Goal: Task Accomplishment & Management: Use online tool/utility

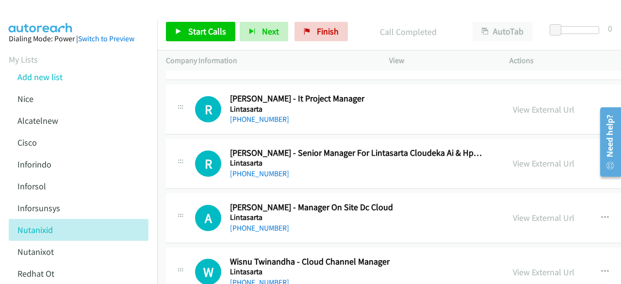
scroll to position [9832, 0]
click at [542, 157] on link "View External Url" at bounding box center [543, 162] width 62 height 11
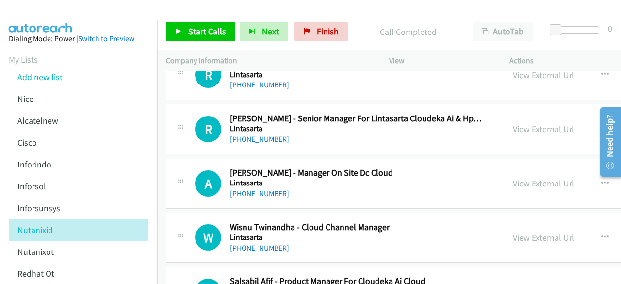
scroll to position [9867, 0]
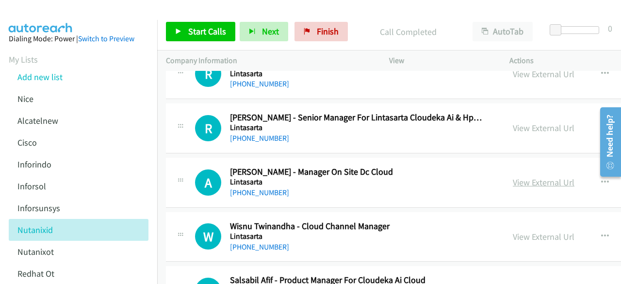
click at [534, 176] on link "View External Url" at bounding box center [543, 181] width 62 height 11
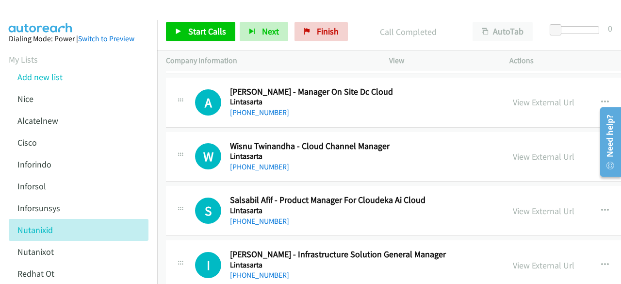
scroll to position [9950, 0]
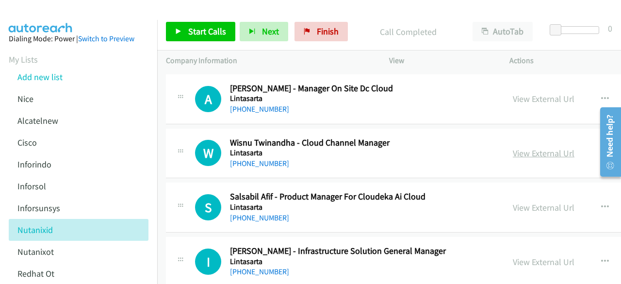
click at [535, 147] on link "View External Url" at bounding box center [543, 152] width 62 height 11
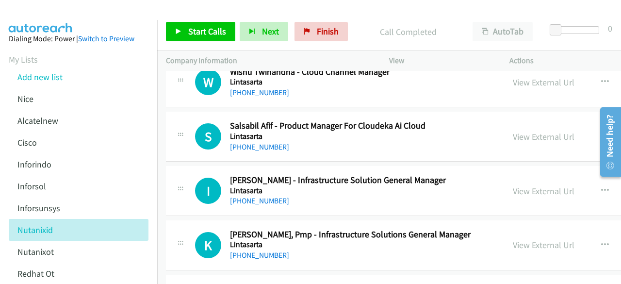
scroll to position [10022, 0]
click at [542, 130] on link "View External Url" at bounding box center [543, 135] width 62 height 11
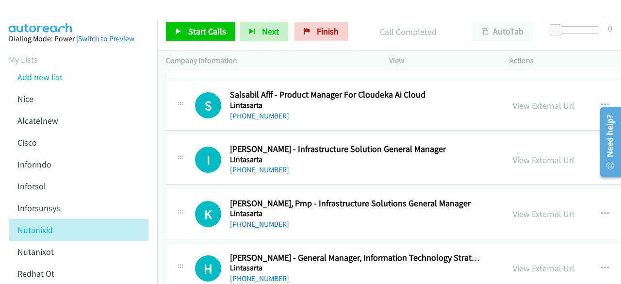
scroll to position [10059, 0]
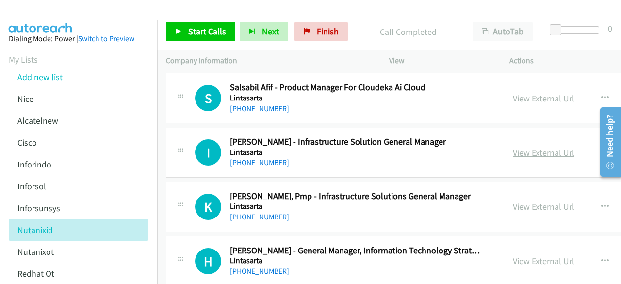
click at [549, 147] on link "View External Url" at bounding box center [543, 152] width 62 height 11
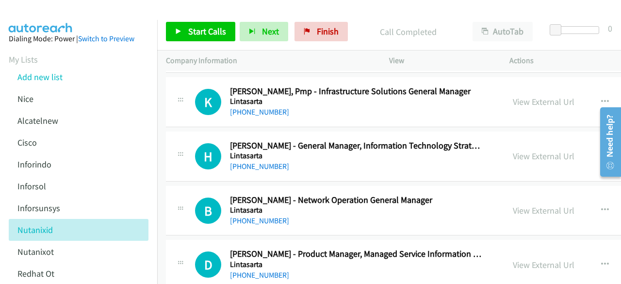
scroll to position [10165, 0]
click at [538, 150] on link "View External Url" at bounding box center [543, 155] width 62 height 11
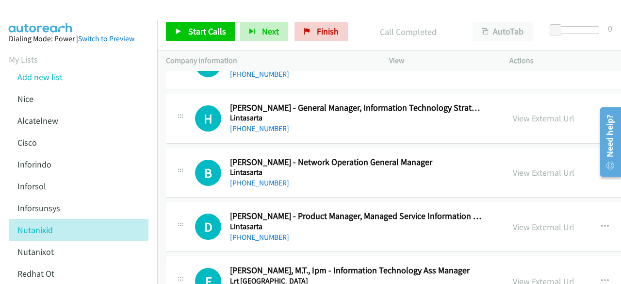
scroll to position [10203, 0]
click at [546, 165] on div "View External Url" at bounding box center [543, 171] width 62 height 13
click at [543, 166] on link "View External Url" at bounding box center [543, 171] width 62 height 11
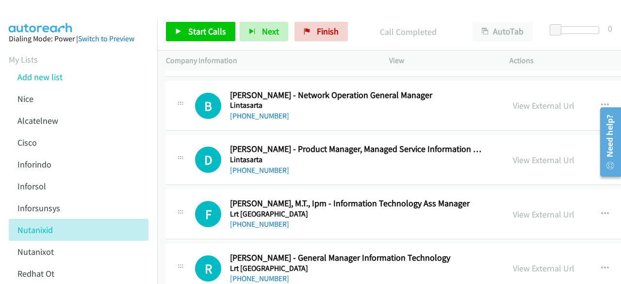
scroll to position [10270, 0]
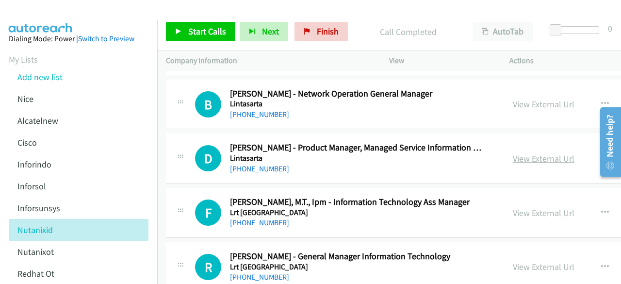
click at [532, 153] on link "View External Url" at bounding box center [543, 158] width 62 height 11
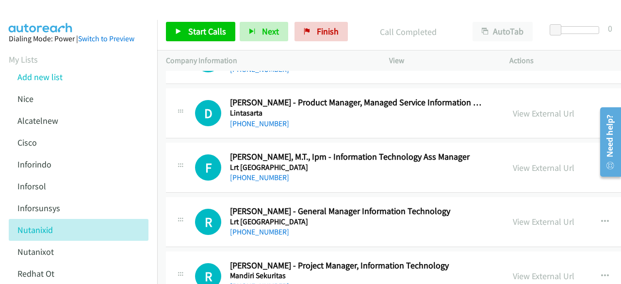
scroll to position [10319, 0]
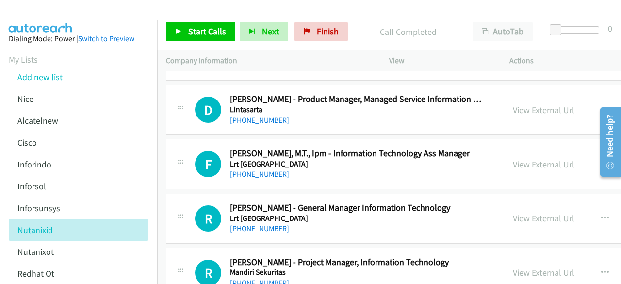
click at [527, 159] on link "View External Url" at bounding box center [543, 164] width 62 height 11
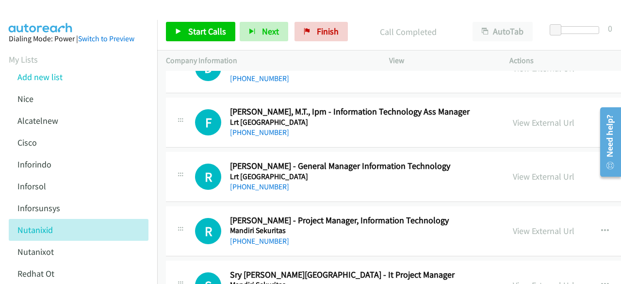
scroll to position [10365, 0]
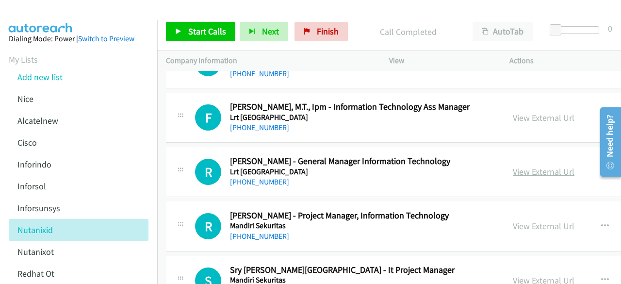
click at [522, 166] on link "View External Url" at bounding box center [543, 171] width 62 height 11
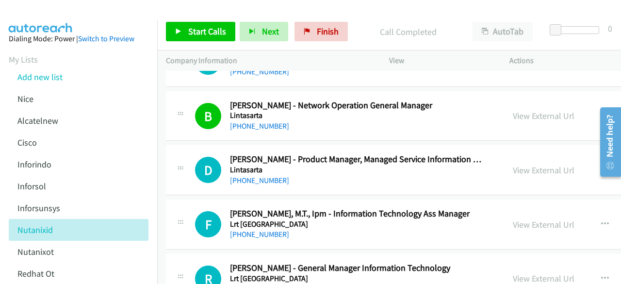
scroll to position [10256, 0]
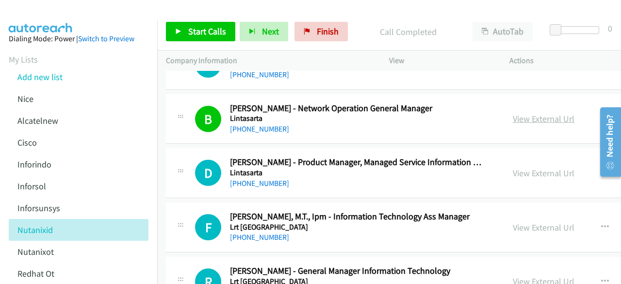
click at [531, 113] on link "View External Url" at bounding box center [543, 118] width 62 height 11
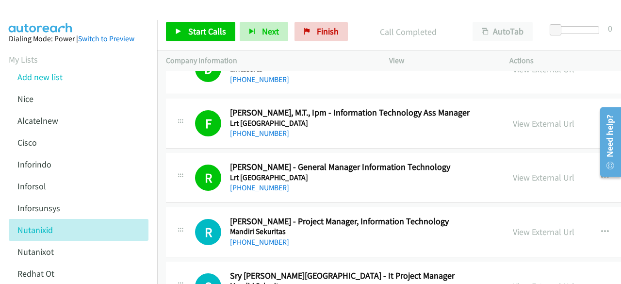
scroll to position [10403, 0]
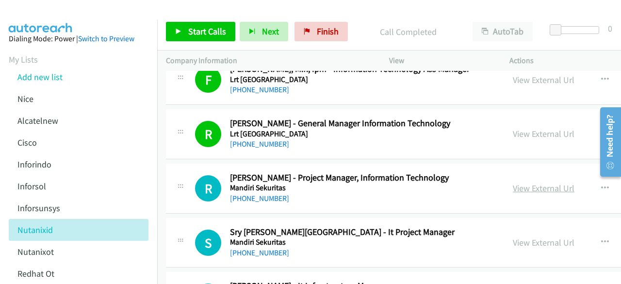
click at [545, 182] on link "View External Url" at bounding box center [543, 187] width 62 height 11
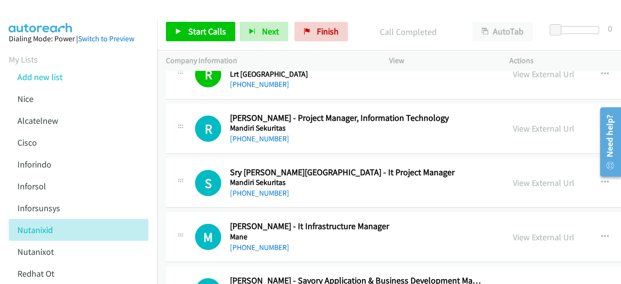
scroll to position [10463, 0]
click at [545, 176] on link "View External Url" at bounding box center [543, 181] width 62 height 11
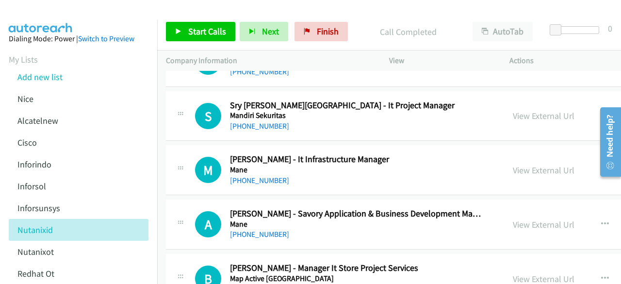
scroll to position [10535, 0]
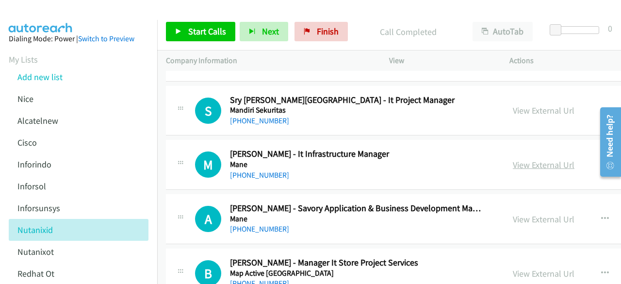
click at [534, 159] on link "View External Url" at bounding box center [543, 164] width 62 height 11
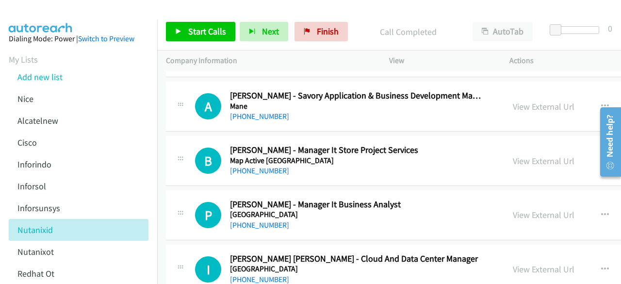
scroll to position [10652, 0]
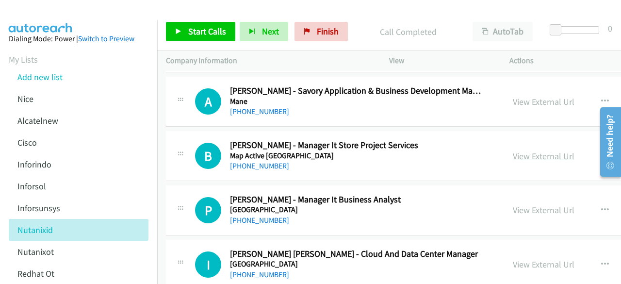
click at [551, 150] on link "View External Url" at bounding box center [543, 155] width 62 height 11
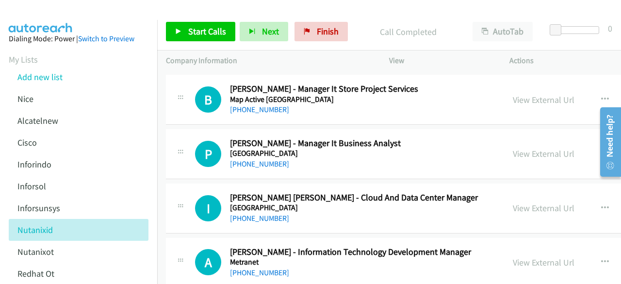
scroll to position [10710, 0]
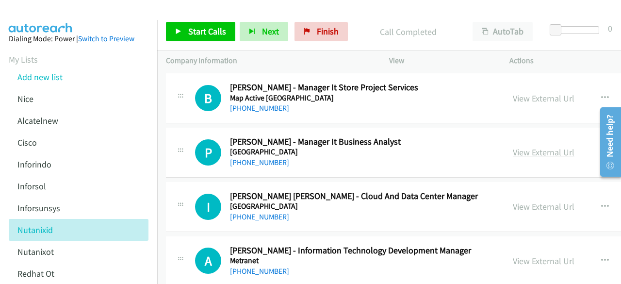
click at [528, 146] on link "View External Url" at bounding box center [543, 151] width 62 height 11
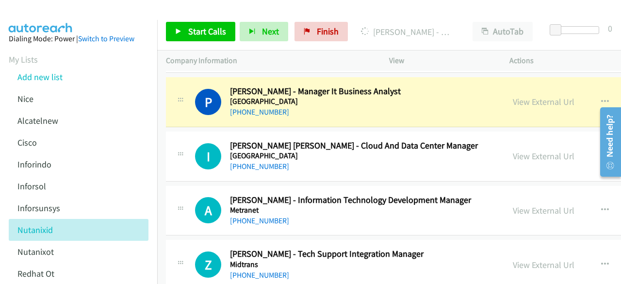
scroll to position [10763, 0]
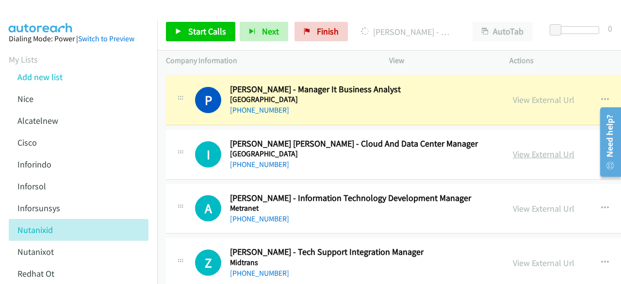
click at [524, 148] on link "View External Url" at bounding box center [543, 153] width 62 height 11
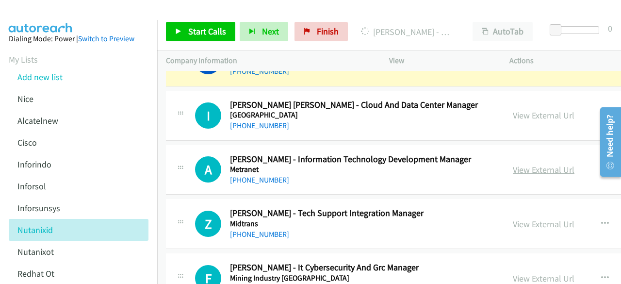
click at [524, 164] on link "View External Url" at bounding box center [543, 169] width 62 height 11
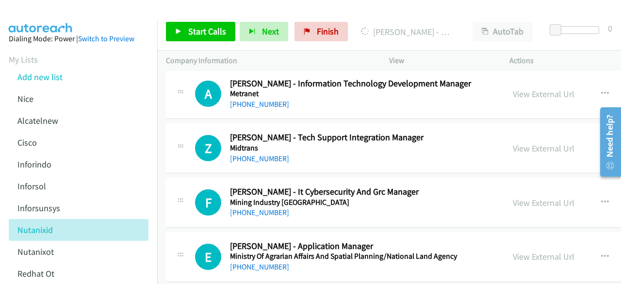
scroll to position [10882, 0]
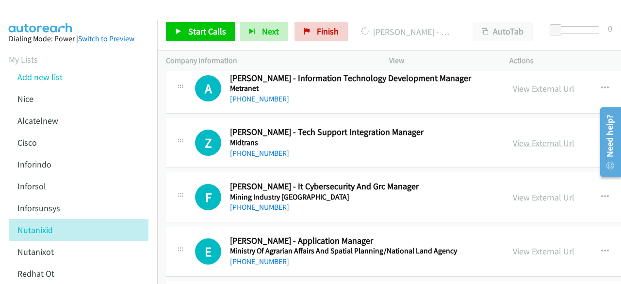
click at [548, 137] on link "View External Url" at bounding box center [543, 142] width 62 height 11
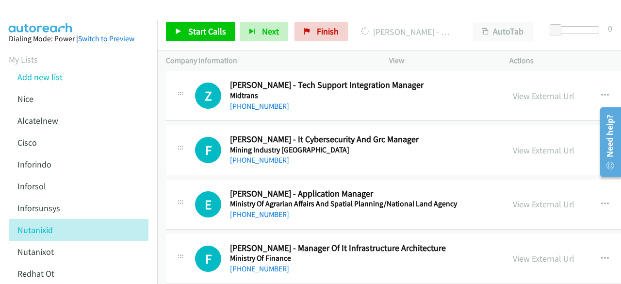
scroll to position [10936, 0]
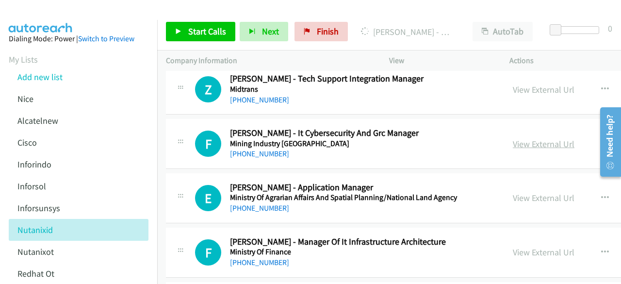
click at [527, 138] on link "View External Url" at bounding box center [543, 143] width 62 height 11
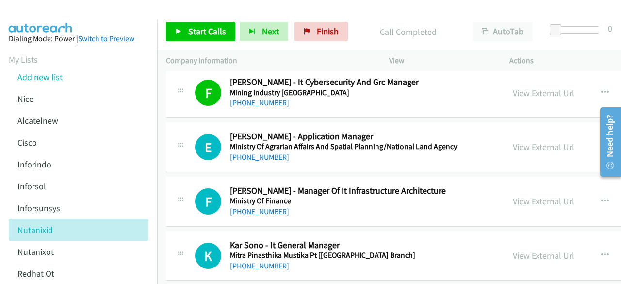
scroll to position [10990, 0]
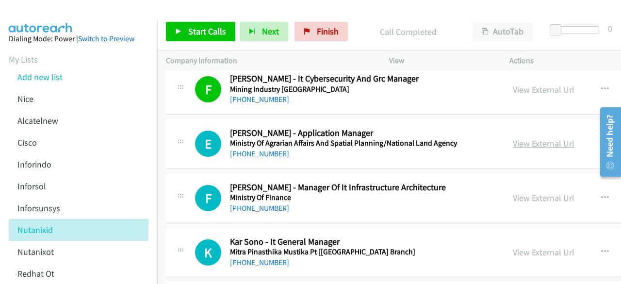
click at [528, 138] on link "View External Url" at bounding box center [543, 143] width 62 height 11
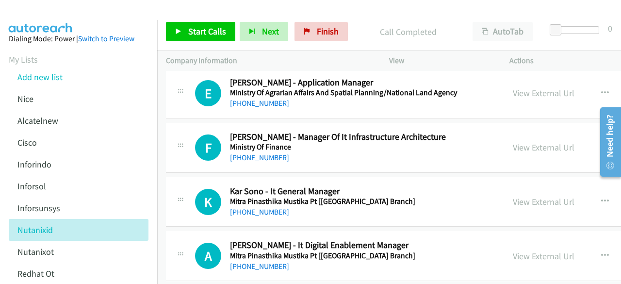
scroll to position [11050, 0]
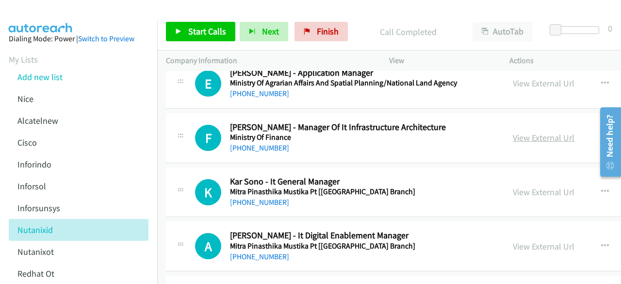
click at [532, 132] on link "View External Url" at bounding box center [543, 137] width 62 height 11
click at [558, 186] on link "View External Url" at bounding box center [543, 191] width 62 height 11
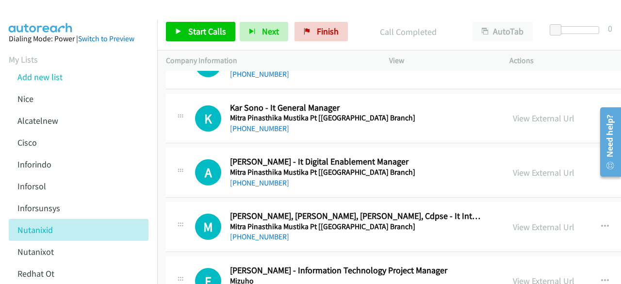
scroll to position [11126, 0]
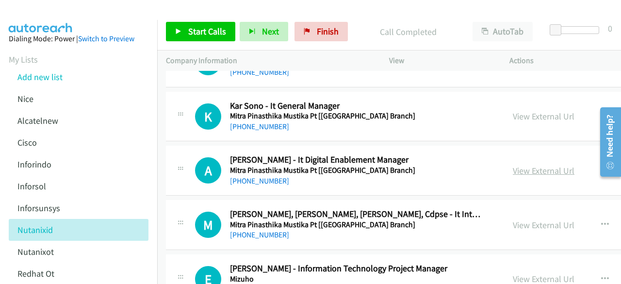
click at [538, 165] on link "View External Url" at bounding box center [543, 170] width 62 height 11
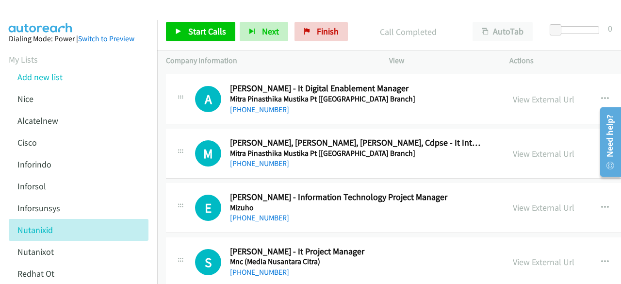
scroll to position [11197, 0]
click at [528, 147] on link "View External Url" at bounding box center [543, 152] width 62 height 11
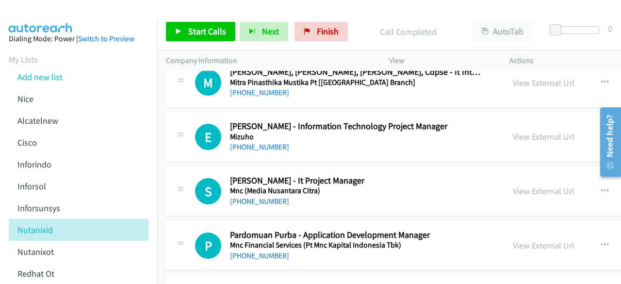
scroll to position [11272, 0]
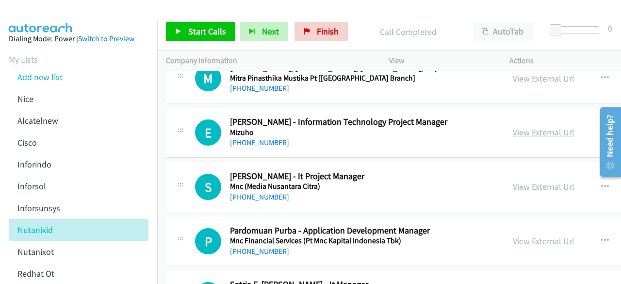
click at [532, 127] on link "View External Url" at bounding box center [543, 132] width 62 height 11
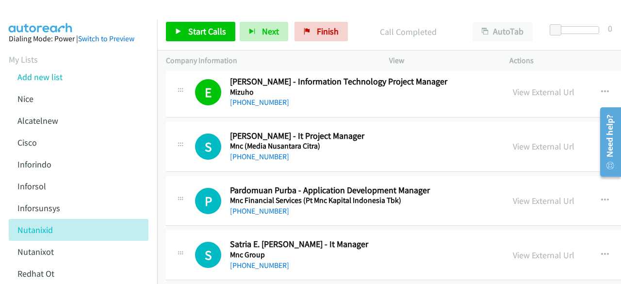
scroll to position [11313, 0]
click at [542, 140] on link "View External Url" at bounding box center [543, 145] width 62 height 11
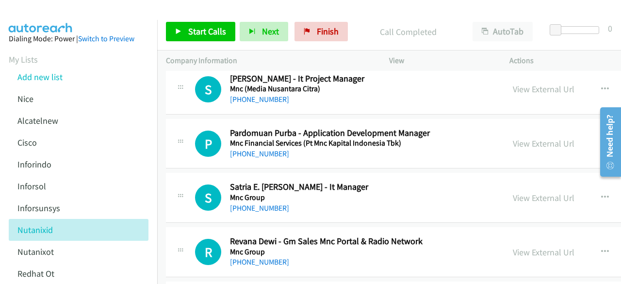
scroll to position [11373, 0]
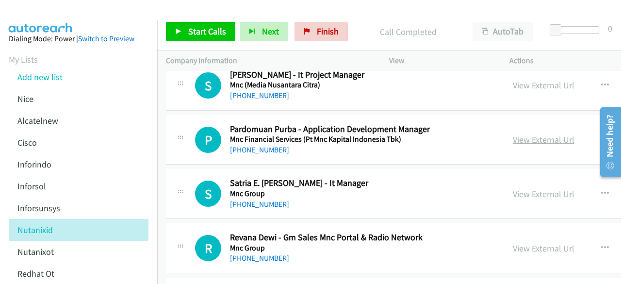
click at [542, 134] on link "View External Url" at bounding box center [543, 139] width 62 height 11
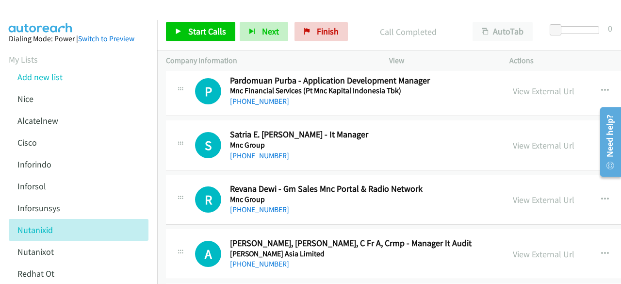
scroll to position [11431, 0]
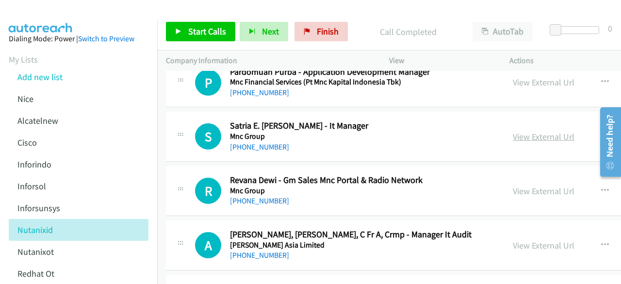
click at [532, 131] on link "View External Url" at bounding box center [543, 136] width 62 height 11
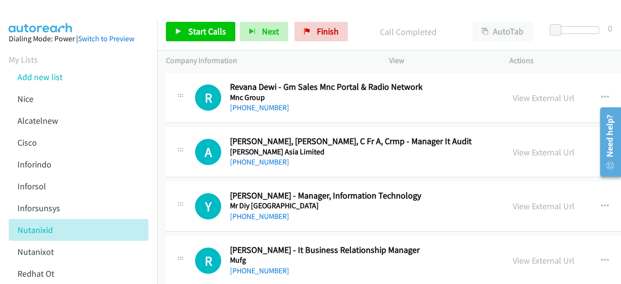
scroll to position [11527, 0]
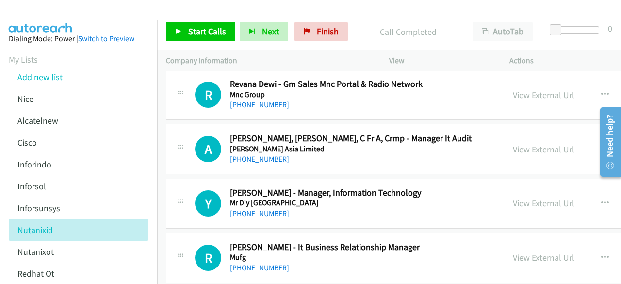
click at [537, 144] on link "View External Url" at bounding box center [543, 149] width 62 height 11
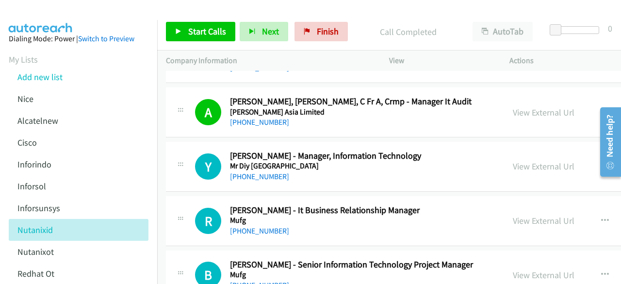
scroll to position [11571, 0]
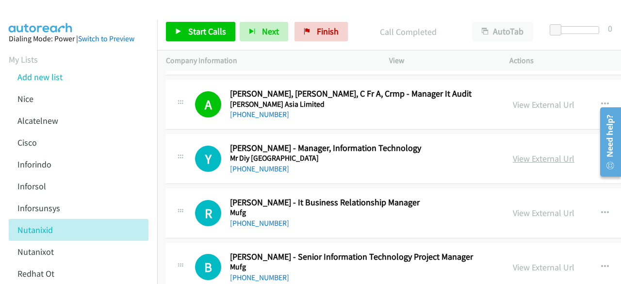
click at [546, 153] on link "View External Url" at bounding box center [543, 158] width 62 height 11
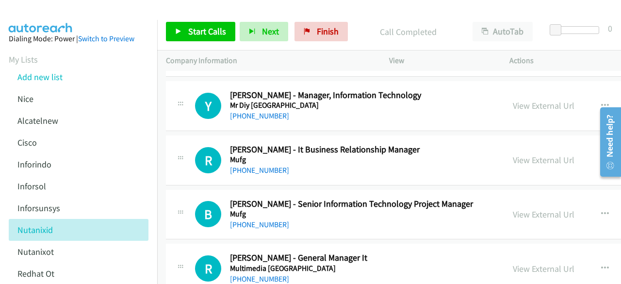
scroll to position [11625, 0]
click at [574, 154] on link "View External Url" at bounding box center [543, 159] width 62 height 11
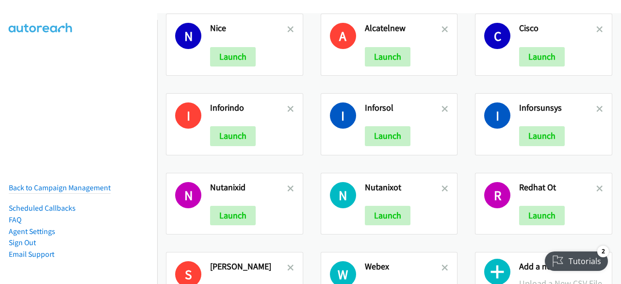
scroll to position [17, 0]
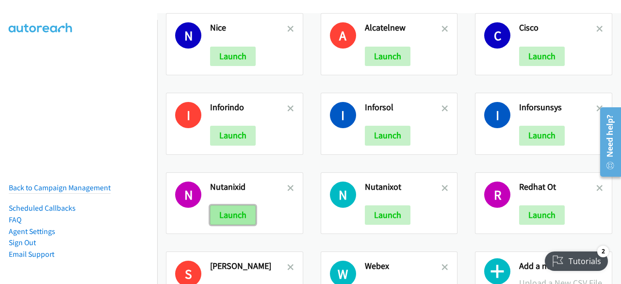
click at [241, 218] on button "Launch" at bounding box center [233, 214] width 46 height 19
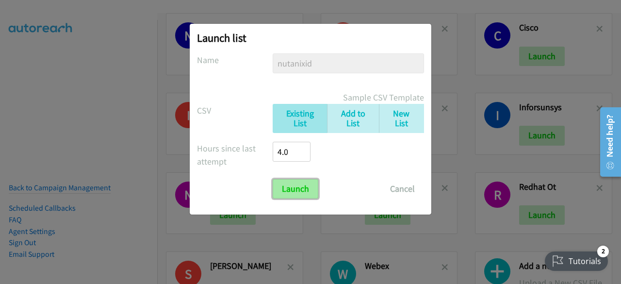
click at [310, 188] on input "Launch" at bounding box center [295, 188] width 46 height 19
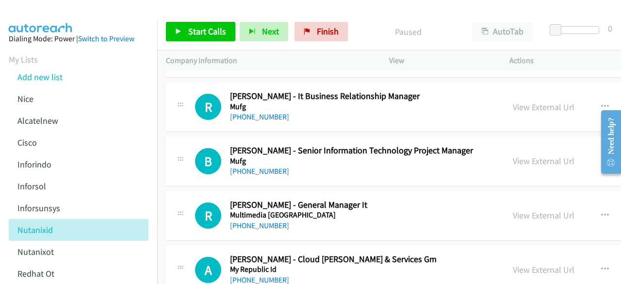
scroll to position [11684, 0]
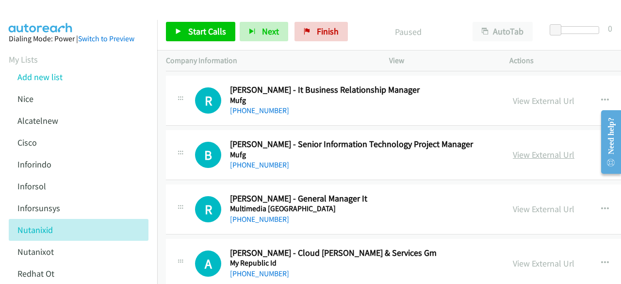
click at [537, 149] on link "View External Url" at bounding box center [543, 154] width 62 height 11
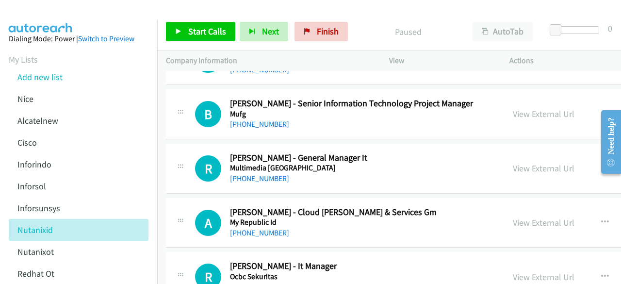
scroll to position [11725, 0]
click at [542, 152] on div "View External Url View External Url Schedule/Manage Callback Start Calls Here R…" at bounding box center [593, 168] width 178 height 32
click at [545, 162] on link "View External Url" at bounding box center [543, 167] width 62 height 11
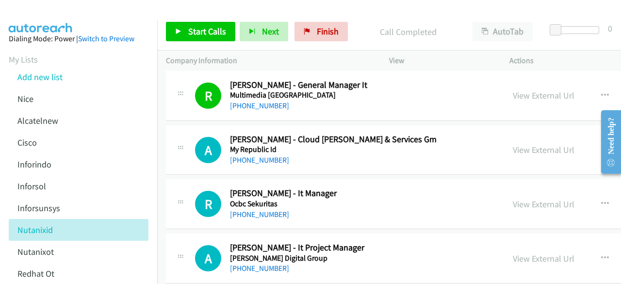
scroll to position [11798, 0]
click at [556, 144] on link "View External Url" at bounding box center [543, 149] width 62 height 11
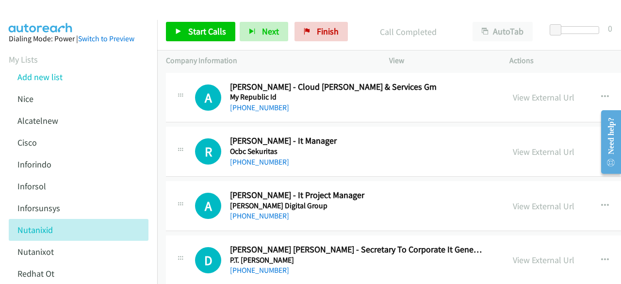
scroll to position [11851, 0]
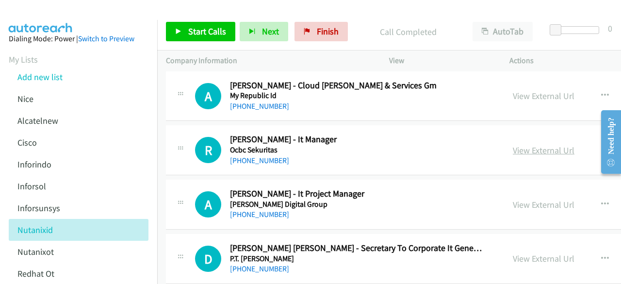
click at [547, 144] on link "View External Url" at bounding box center [543, 149] width 62 height 11
click at [570, 199] on link "View External Url" at bounding box center [543, 204] width 62 height 11
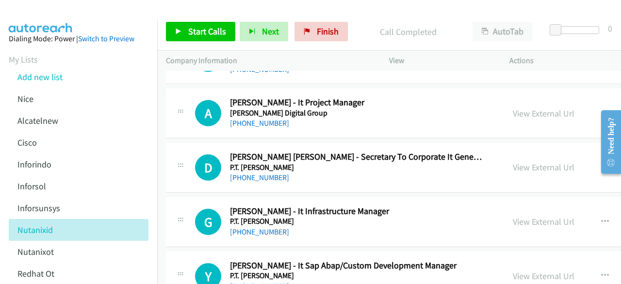
scroll to position [12017, 0]
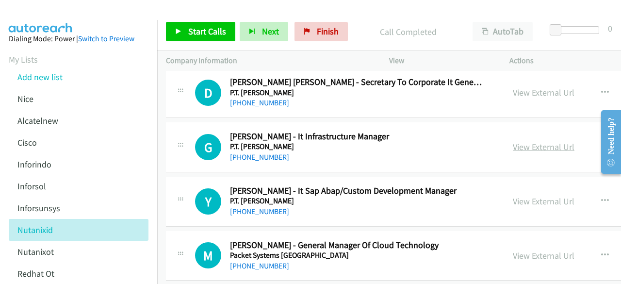
click at [528, 141] on link "View External Url" at bounding box center [543, 146] width 62 height 11
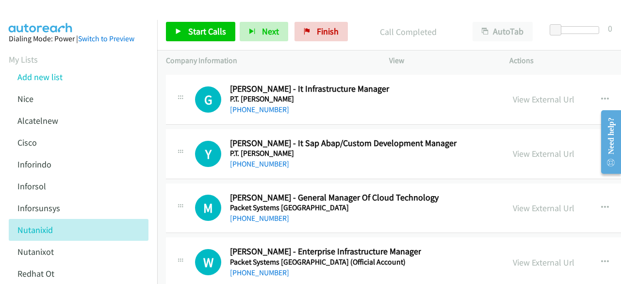
scroll to position [12066, 0]
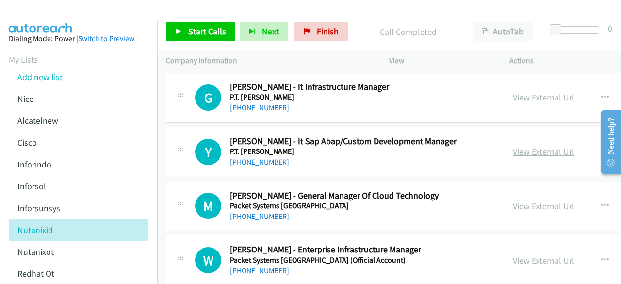
click at [531, 146] on link "View External Url" at bounding box center [543, 151] width 62 height 11
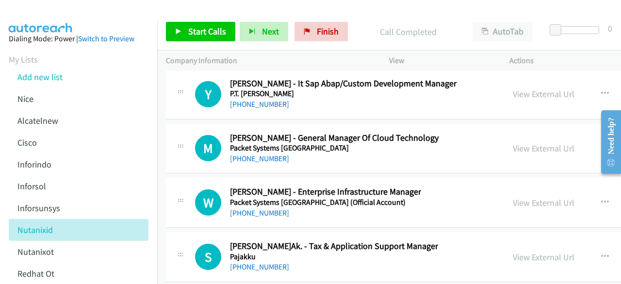
scroll to position [12124, 0]
click at [528, 142] on link "View External Url" at bounding box center [543, 147] width 62 height 11
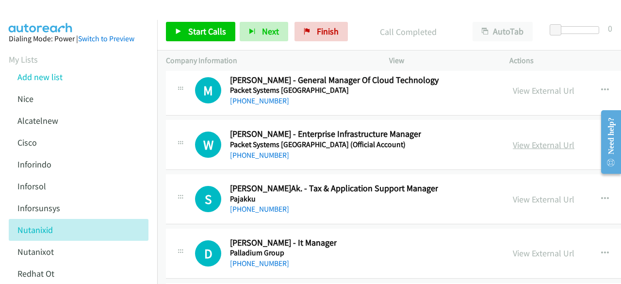
click at [538, 139] on link "View External Url" at bounding box center [543, 144] width 62 height 11
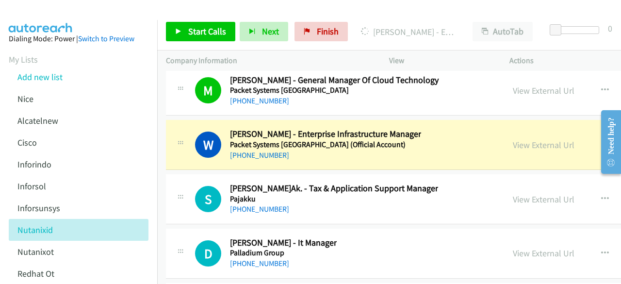
click at [267, 133] on td "W Callback Scheduled Wilson Sihombing - Enterprise Infrastructure Manager Packe…" at bounding box center [486, 145] width 658 height 54
click at [526, 193] on link "View External Url" at bounding box center [543, 198] width 62 height 11
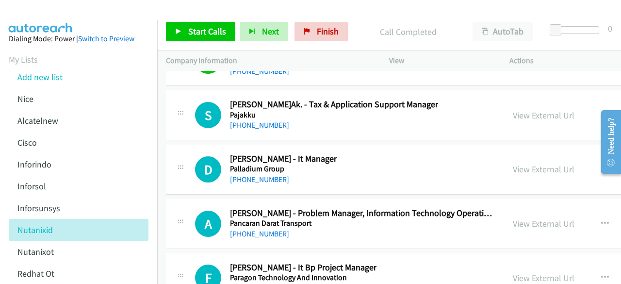
scroll to position [12268, 0]
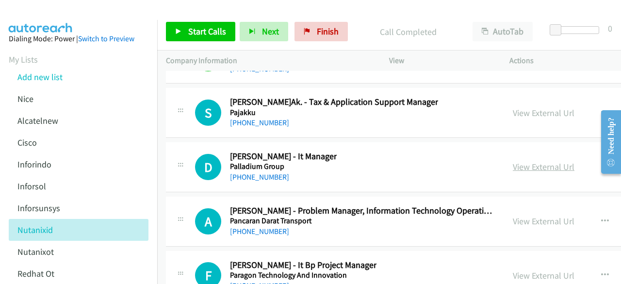
click at [547, 161] on link "View External Url" at bounding box center [543, 166] width 62 height 11
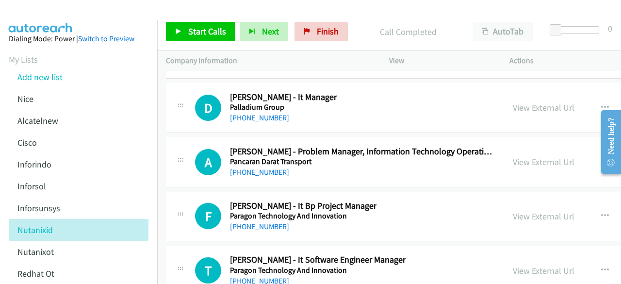
scroll to position [12329, 0]
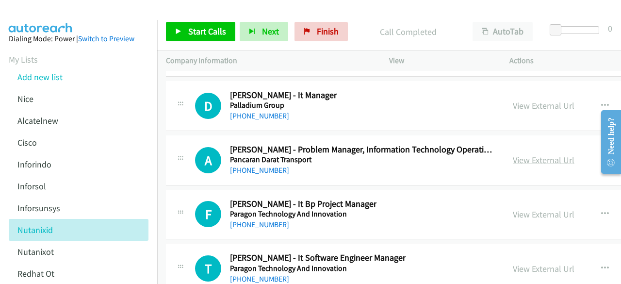
click at [530, 154] on link "View External Url" at bounding box center [543, 159] width 62 height 11
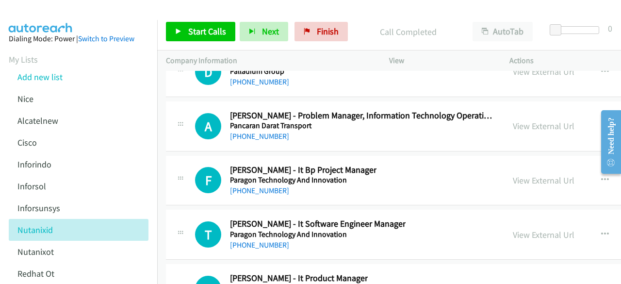
scroll to position [12364, 0]
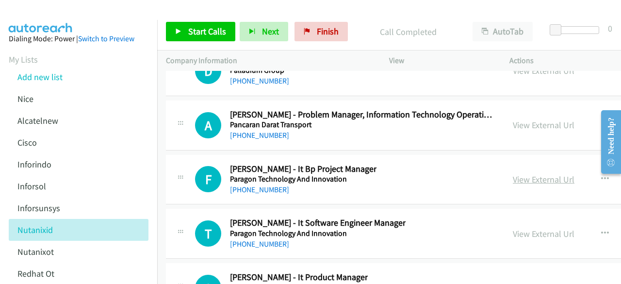
click at [533, 174] on link "View External Url" at bounding box center [543, 179] width 62 height 11
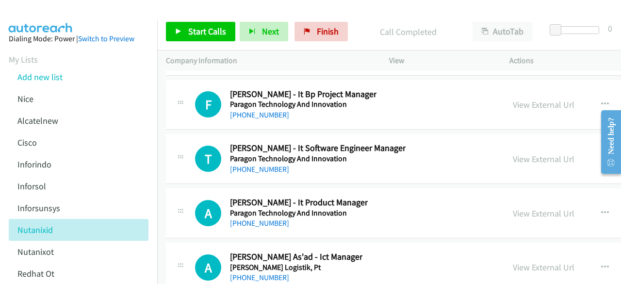
scroll to position [12439, 0]
click at [540, 153] on link "View External Url" at bounding box center [543, 158] width 62 height 11
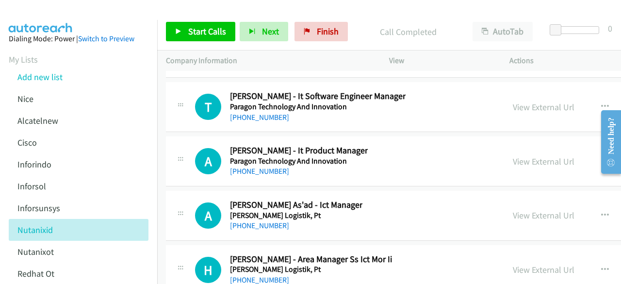
scroll to position [12523, 0]
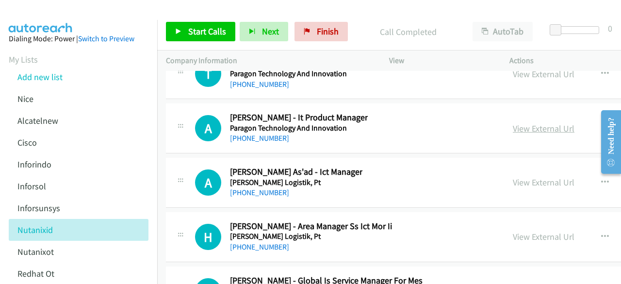
click at [537, 123] on link "View External Url" at bounding box center [543, 128] width 62 height 11
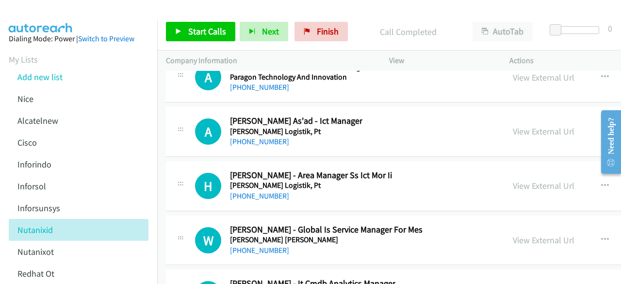
scroll to position [12575, 0]
click at [524, 125] on link "View External Url" at bounding box center [543, 130] width 62 height 11
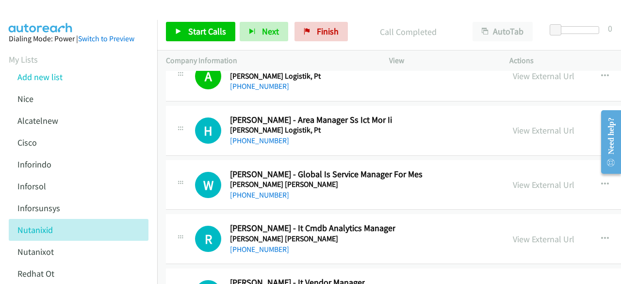
scroll to position [12636, 0]
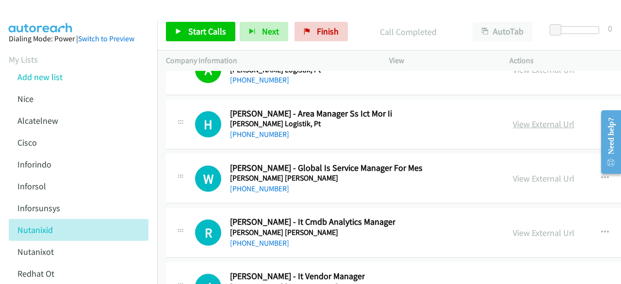
click at [527, 118] on link "View External Url" at bounding box center [543, 123] width 62 height 11
click at [555, 173] on link "View External Url" at bounding box center [543, 178] width 62 height 11
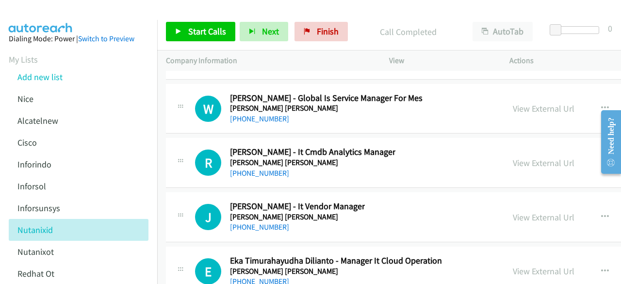
scroll to position [12707, 0]
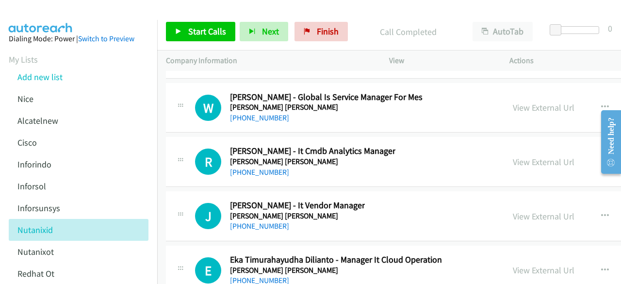
click at [546, 145] on div "View External Url View External Url Schedule/Manage Callback Start Calls Here R…" at bounding box center [593, 161] width 178 height 32
click at [545, 156] on link "View External Url" at bounding box center [543, 161] width 62 height 11
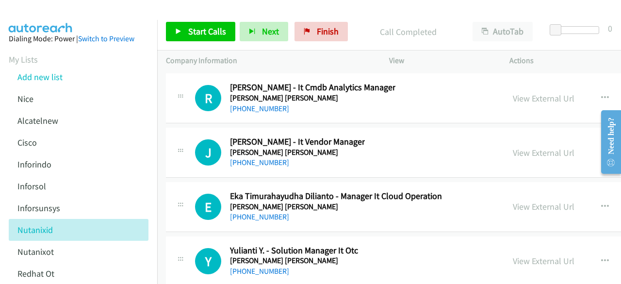
scroll to position [12773, 0]
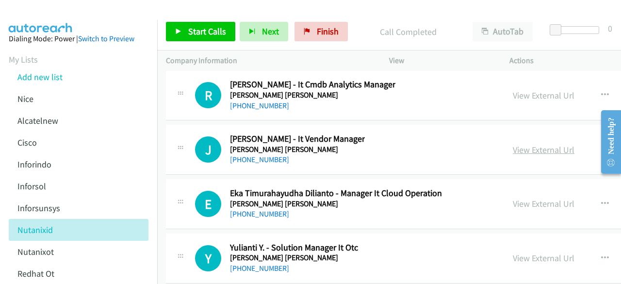
click at [544, 144] on link "View External Url" at bounding box center [543, 149] width 62 height 11
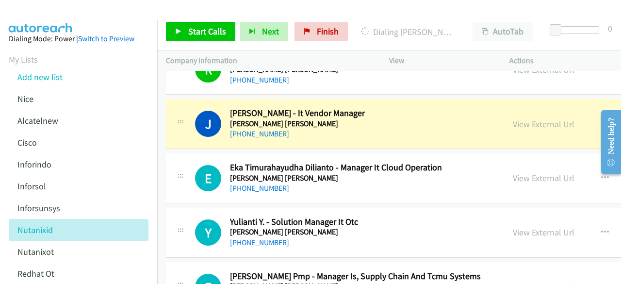
scroll to position [12803, 0]
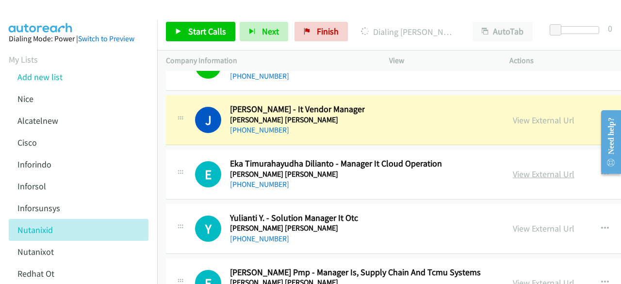
click at [532, 168] on link "View External Url" at bounding box center [543, 173] width 62 height 11
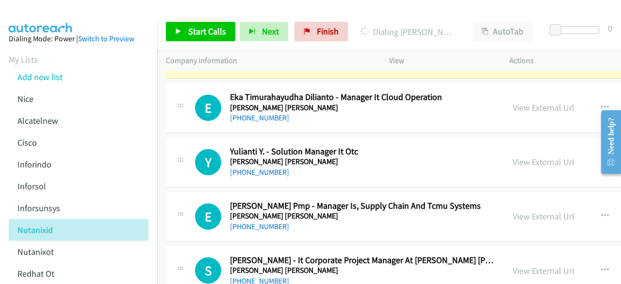
scroll to position [12870, 0]
click at [540, 156] on link "View External Url" at bounding box center [543, 161] width 62 height 11
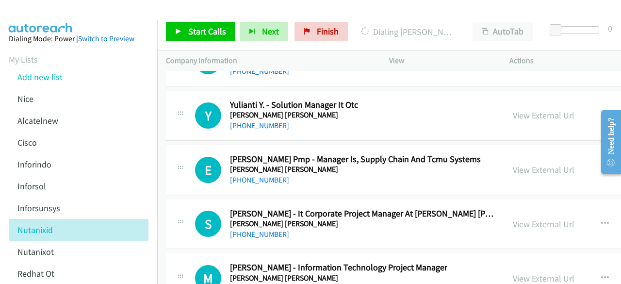
scroll to position [12929, 0]
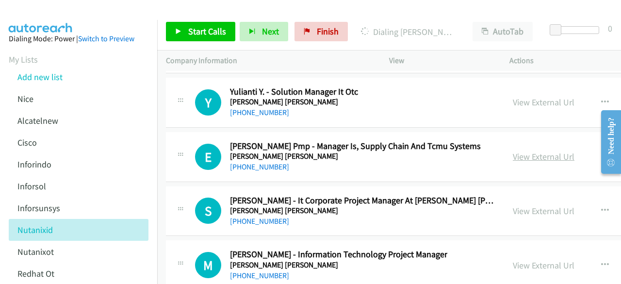
click at [529, 151] on link "View External Url" at bounding box center [543, 156] width 62 height 11
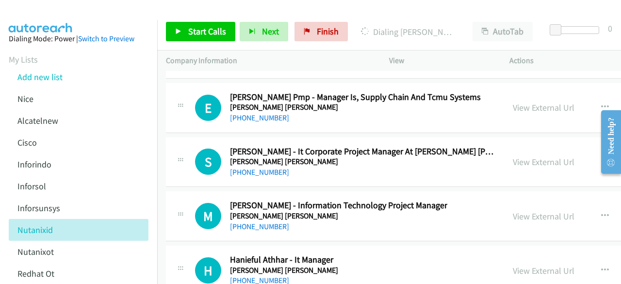
scroll to position [12982, 0]
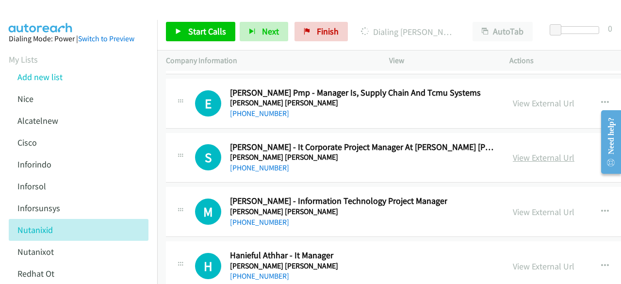
click at [524, 152] on link "View External Url" at bounding box center [543, 157] width 62 height 11
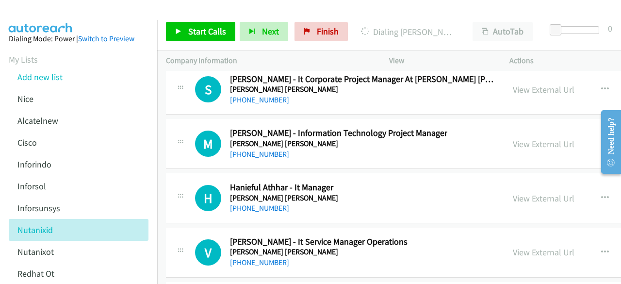
scroll to position [13051, 0]
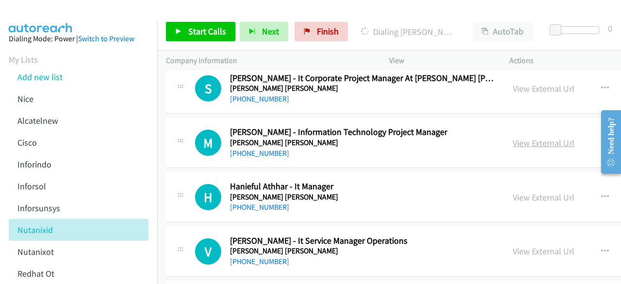
click at [539, 137] on link "View External Url" at bounding box center [543, 142] width 62 height 11
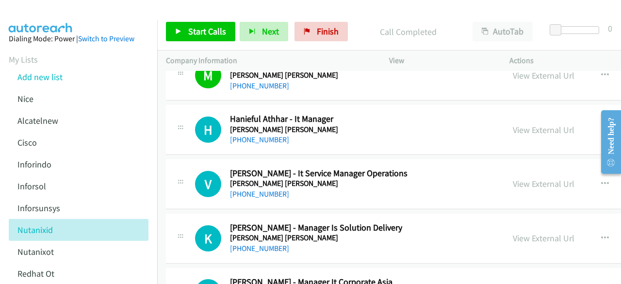
scroll to position [13118, 0]
click at [539, 125] on link "View External Url" at bounding box center [543, 130] width 62 height 11
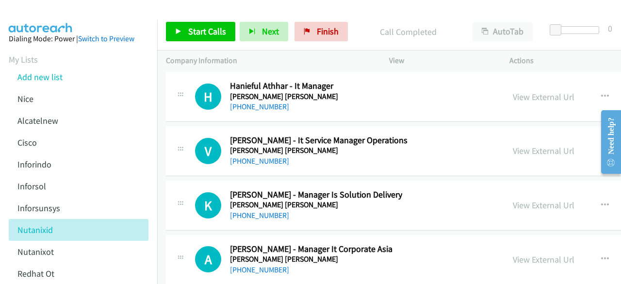
scroll to position [13152, 0]
click at [549, 144] on link "View External Url" at bounding box center [543, 149] width 62 height 11
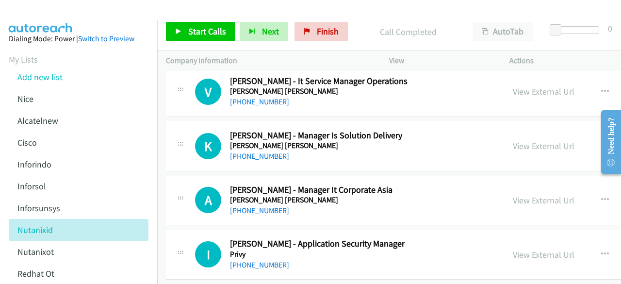
scroll to position [13211, 0]
click at [534, 140] on link "View External Url" at bounding box center [543, 145] width 62 height 11
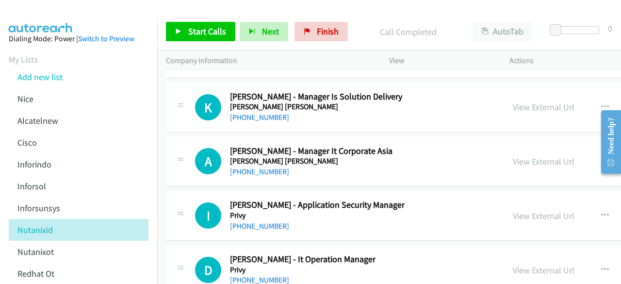
scroll to position [13262, 0]
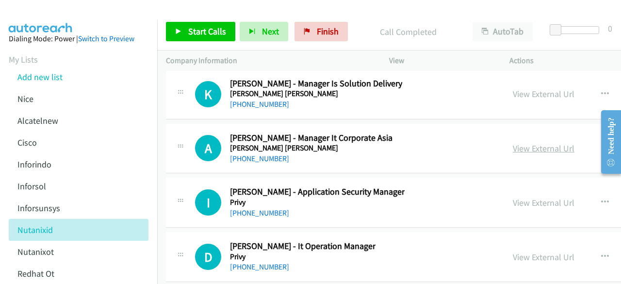
click at [531, 143] on link "View External Url" at bounding box center [543, 148] width 62 height 11
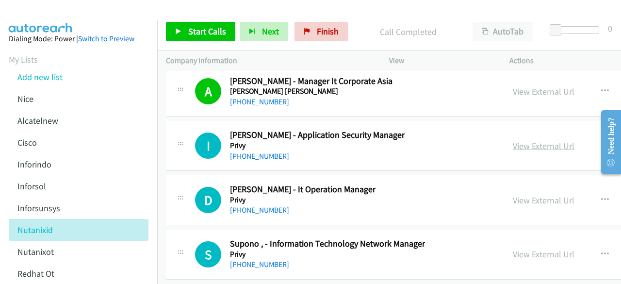
click at [536, 140] on link "View External Url" at bounding box center [543, 145] width 62 height 11
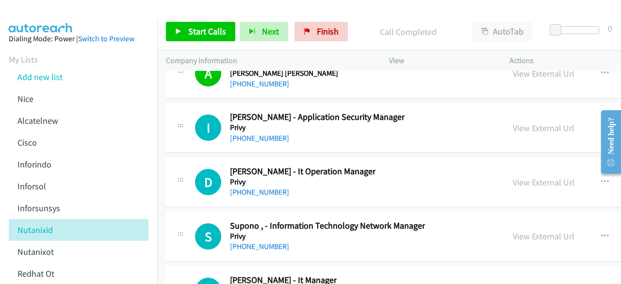
scroll to position [13339, 0]
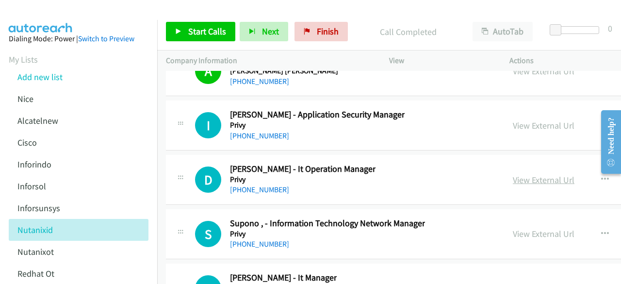
click at [546, 174] on link "View External Url" at bounding box center [543, 179] width 62 height 11
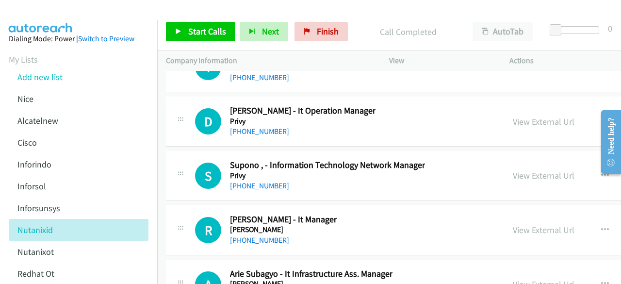
scroll to position [13403, 0]
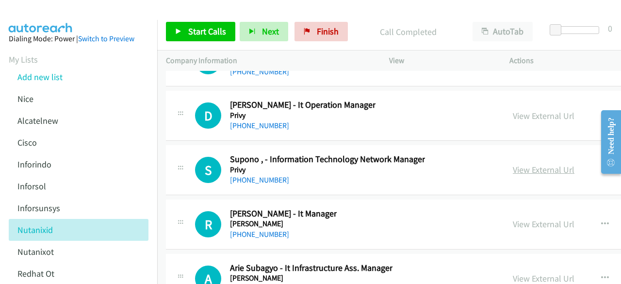
click at [530, 164] on link "View External Url" at bounding box center [543, 169] width 62 height 11
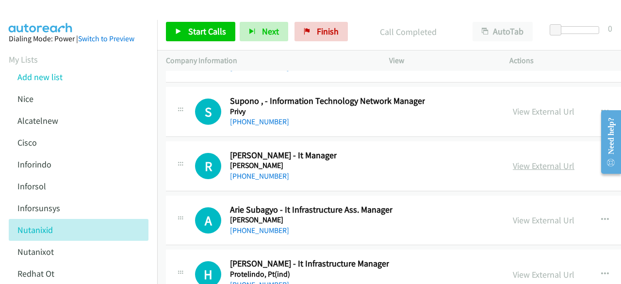
click at [549, 160] on link "View External Url" at bounding box center [543, 165] width 62 height 11
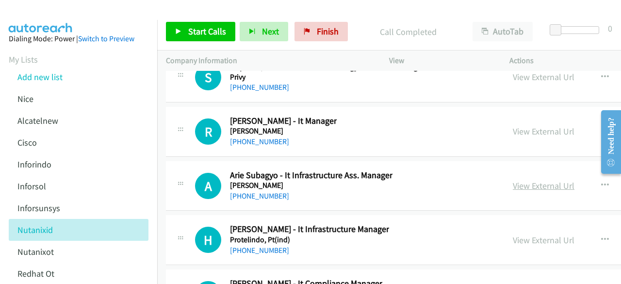
click at [535, 180] on link "View External Url" at bounding box center [543, 185] width 62 height 11
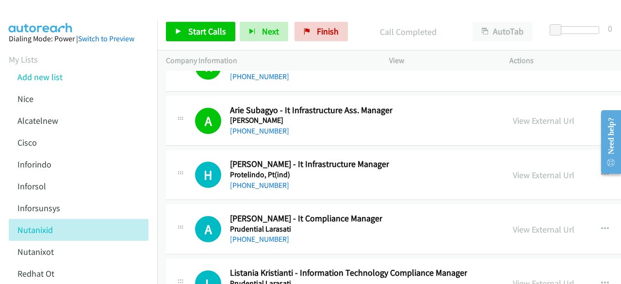
scroll to position [13563, 0]
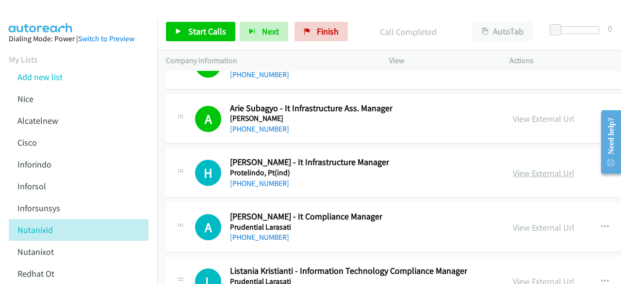
click at [546, 167] on link "View External Url" at bounding box center [543, 172] width 62 height 11
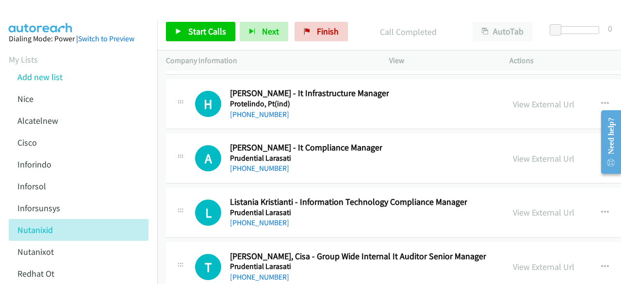
scroll to position [13634, 0]
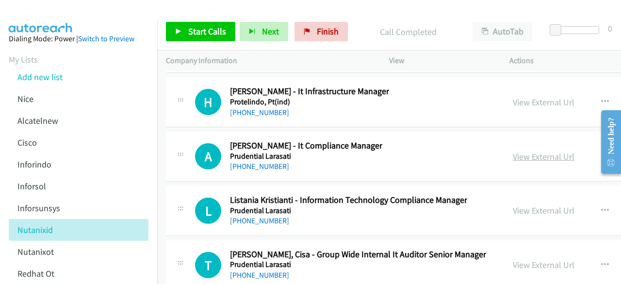
click at [520, 151] on link "View External Url" at bounding box center [543, 156] width 62 height 11
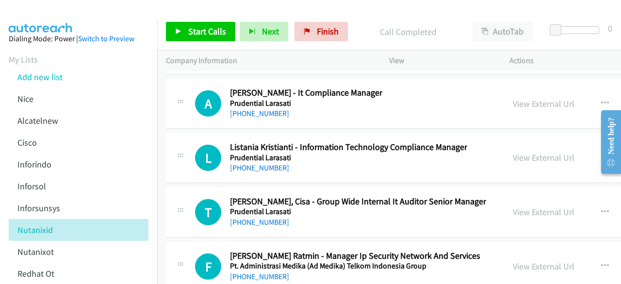
scroll to position [13694, 0]
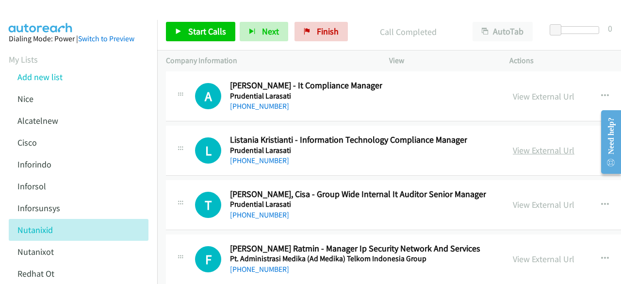
click at [555, 144] on link "View External Url" at bounding box center [543, 149] width 62 height 11
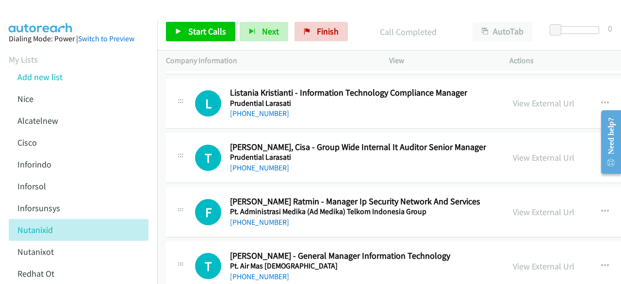
scroll to position [13742, 0]
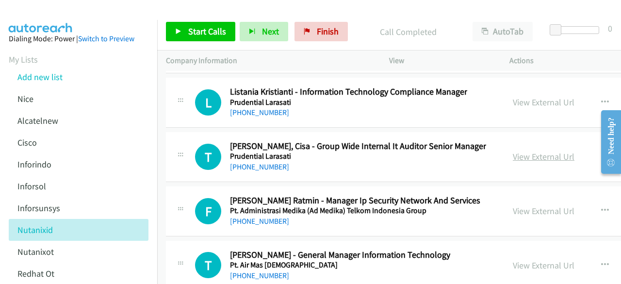
click at [530, 151] on link "View External Url" at bounding box center [543, 156] width 62 height 11
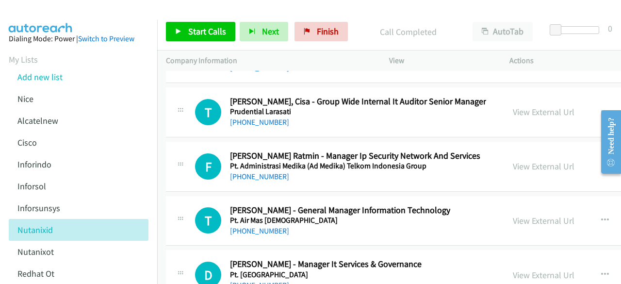
scroll to position [13796, 0]
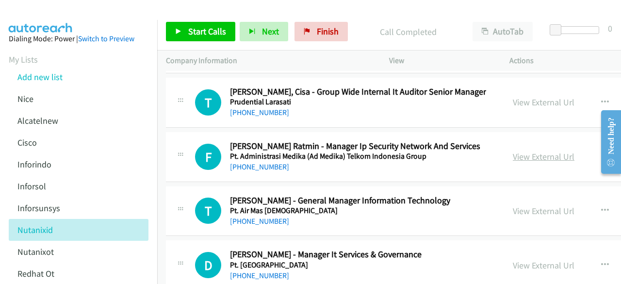
click at [539, 151] on link "View External Url" at bounding box center [543, 156] width 62 height 11
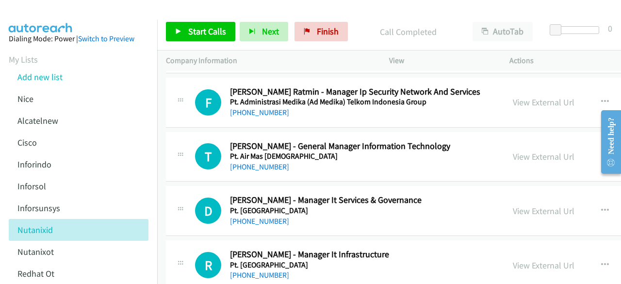
scroll to position [13851, 0]
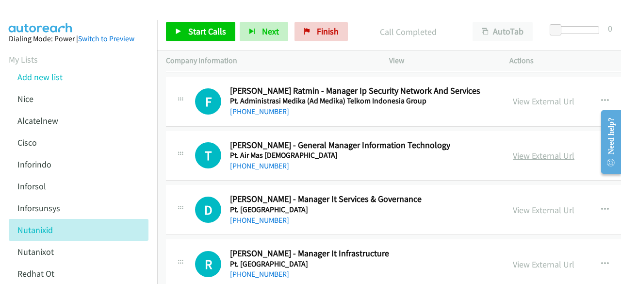
click at [536, 150] on link "View External Url" at bounding box center [543, 155] width 62 height 11
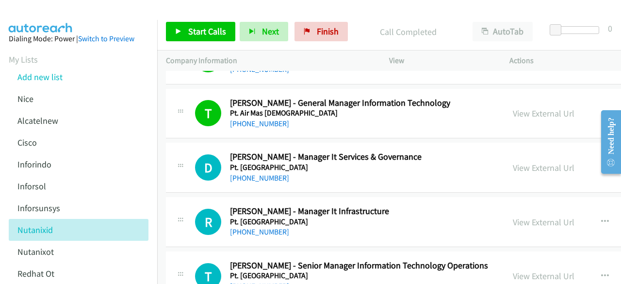
scroll to position [13894, 0]
click at [534, 161] on link "View External Url" at bounding box center [543, 166] width 62 height 11
click at [547, 216] on link "View External Url" at bounding box center [543, 221] width 62 height 11
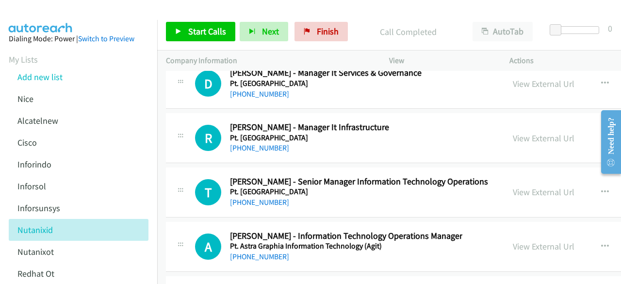
scroll to position [13978, 0]
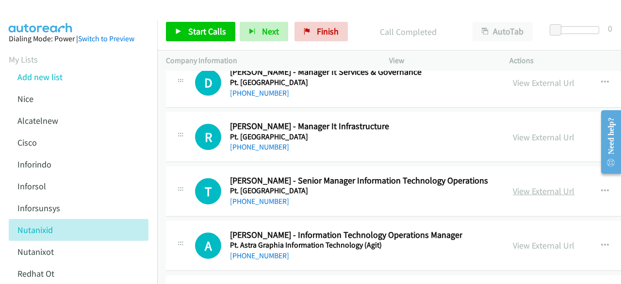
click at [534, 185] on link "View External Url" at bounding box center [543, 190] width 62 height 11
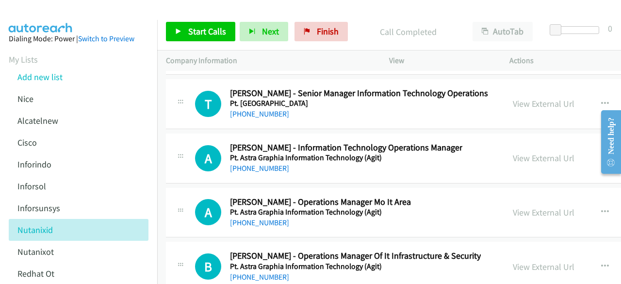
scroll to position [14067, 0]
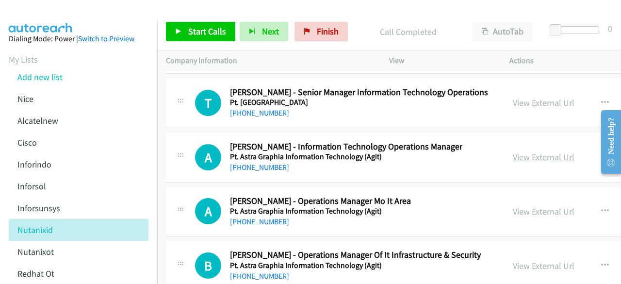
click at [537, 151] on link "View External Url" at bounding box center [543, 156] width 62 height 11
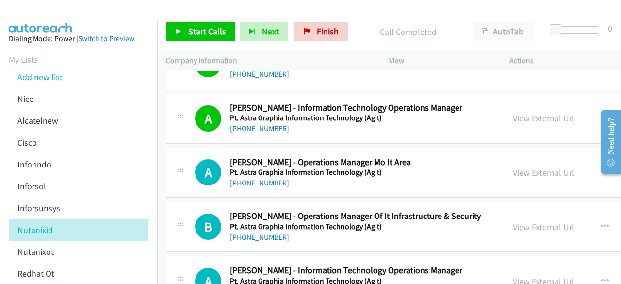
scroll to position [14106, 0]
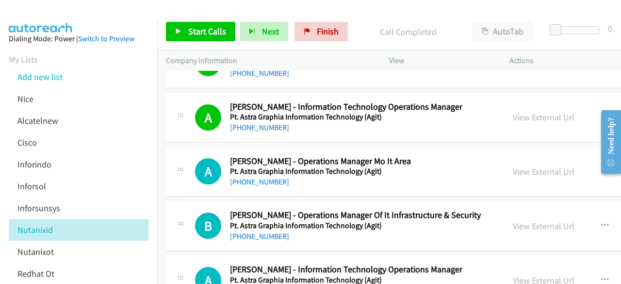
click at [532, 165] on div "View External Url" at bounding box center [543, 171] width 62 height 13
click at [538, 166] on link "View External Url" at bounding box center [543, 171] width 62 height 11
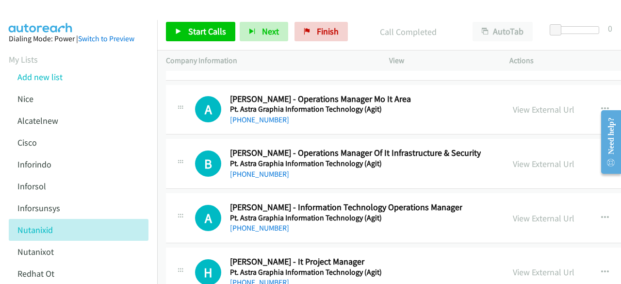
scroll to position [14169, 0]
click at [528, 158] on link "View External Url" at bounding box center [543, 163] width 62 height 11
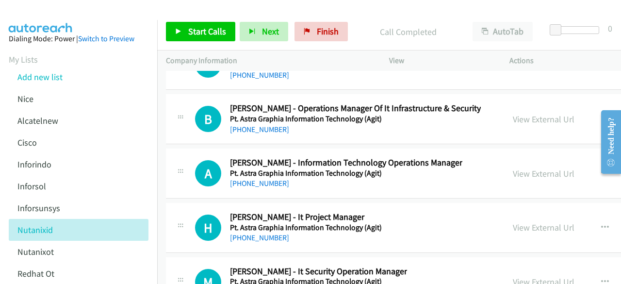
scroll to position [14214, 0]
click at [530, 167] on link "View External Url" at bounding box center [543, 172] width 62 height 11
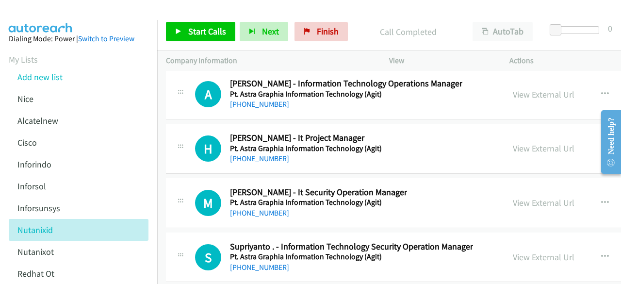
scroll to position [14293, 0]
click at [520, 142] on link "View External Url" at bounding box center [543, 147] width 62 height 11
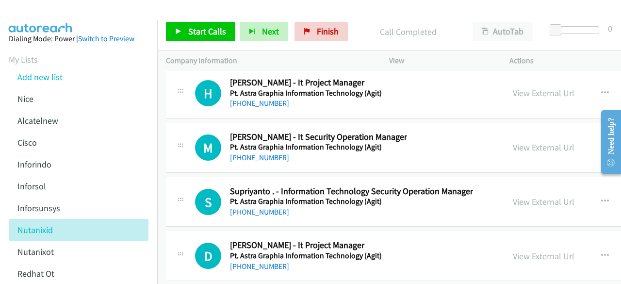
scroll to position [14348, 0]
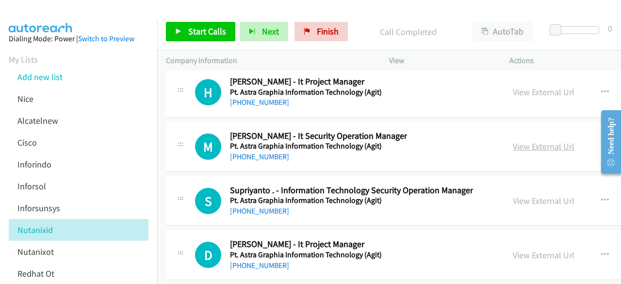
click at [534, 141] on link "View External Url" at bounding box center [543, 146] width 62 height 11
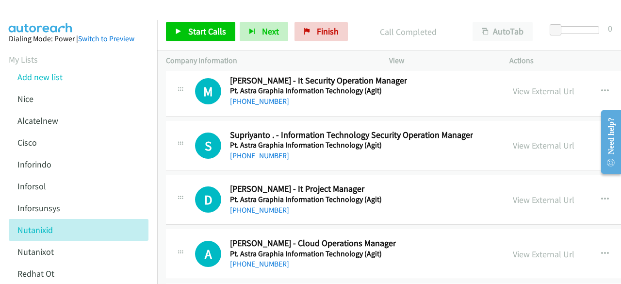
scroll to position [14410, 0]
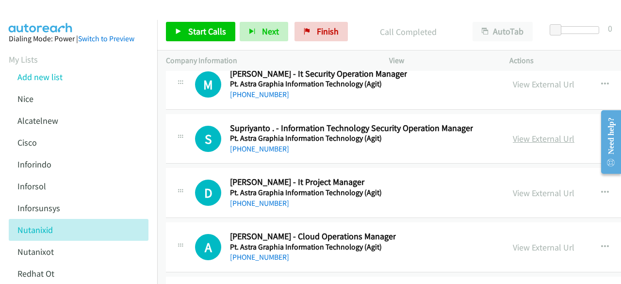
click at [536, 133] on link "View External Url" at bounding box center [543, 138] width 62 height 11
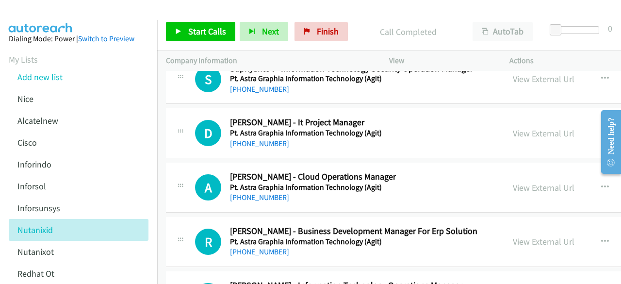
scroll to position [14472, 0]
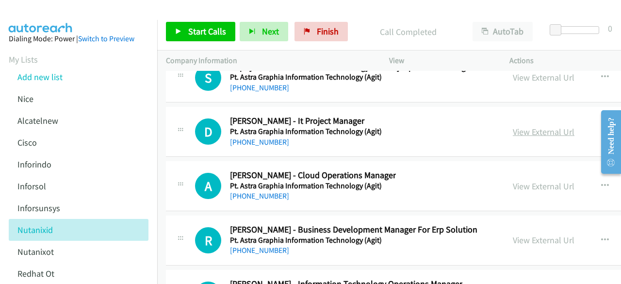
click at [528, 126] on link "View External Url" at bounding box center [543, 131] width 62 height 11
click at [528, 180] on link "View External Url" at bounding box center [543, 185] width 62 height 11
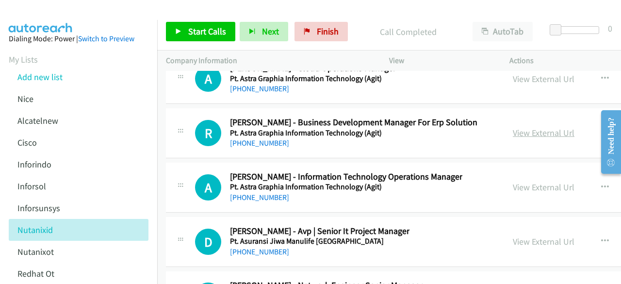
scroll to position [14589, 0]
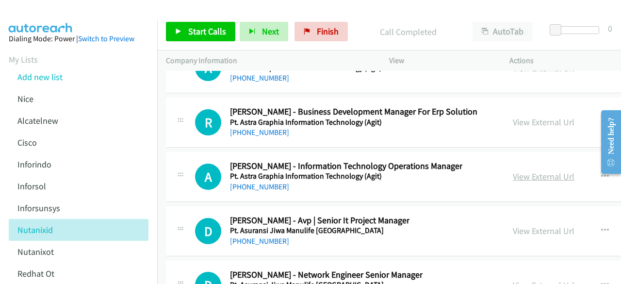
click at [529, 171] on link "View External Url" at bounding box center [543, 176] width 62 height 11
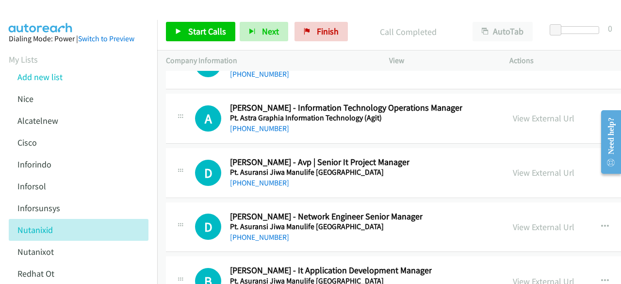
scroll to position [14650, 0]
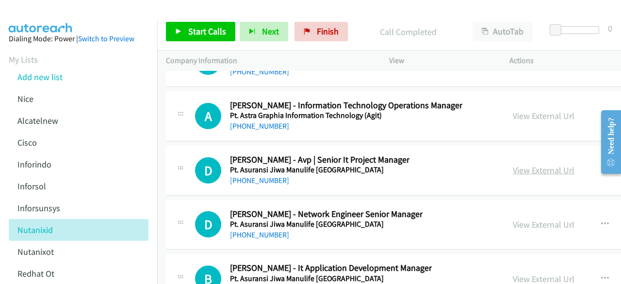
click at [525, 164] on link "View External Url" at bounding box center [543, 169] width 62 height 11
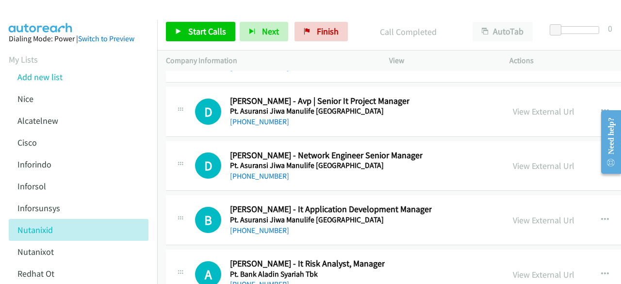
scroll to position [14718, 0]
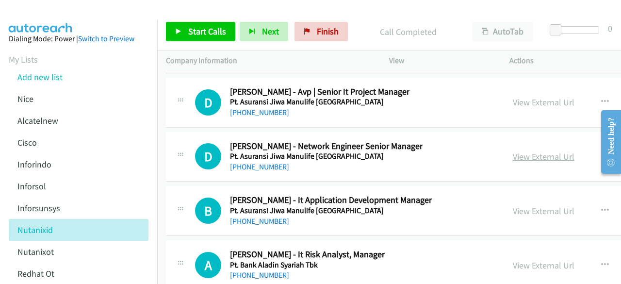
click at [535, 151] on link "View External Url" at bounding box center [543, 156] width 62 height 11
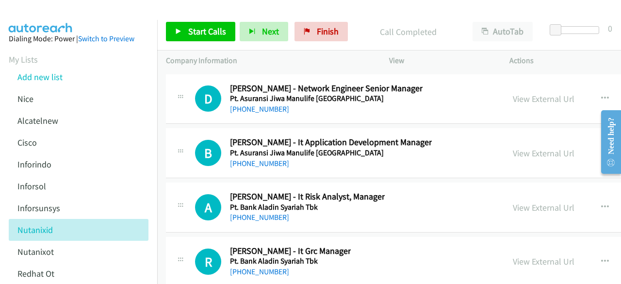
scroll to position [14780, 0]
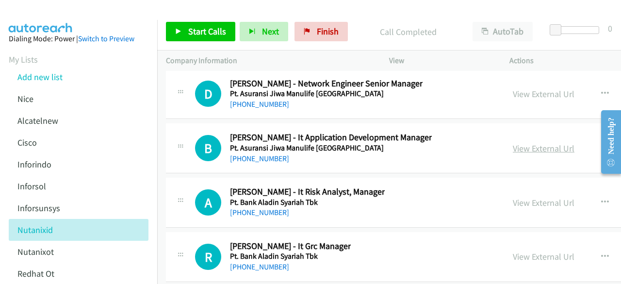
click at [525, 143] on link "View External Url" at bounding box center [543, 148] width 62 height 11
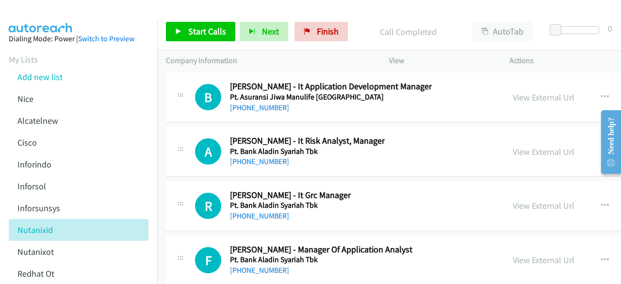
scroll to position [14834, 0]
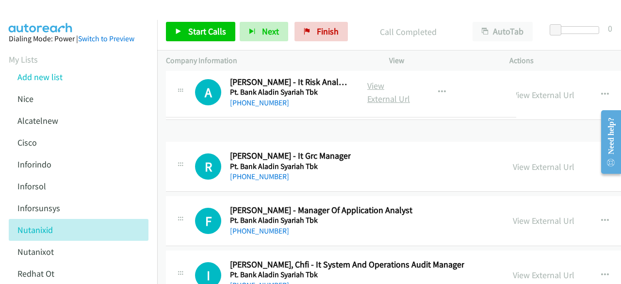
drag, startPoint x: 526, startPoint y: 115, endPoint x: 532, endPoint y: 103, distance: 13.4
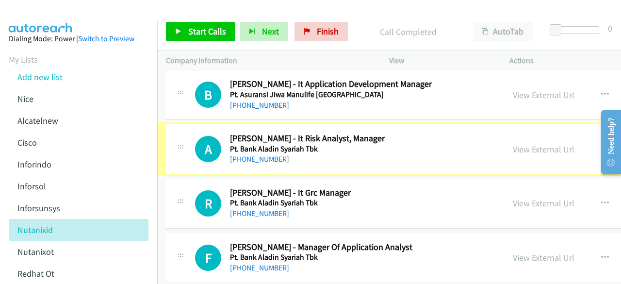
click at [532, 144] on link "View External Url" at bounding box center [543, 149] width 62 height 11
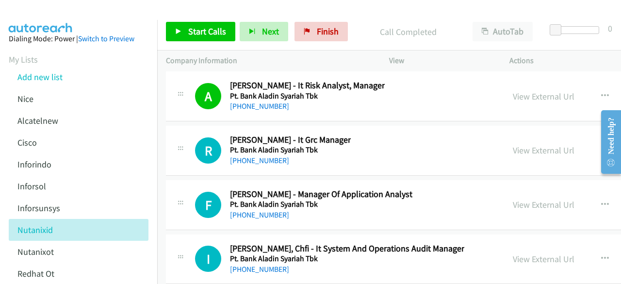
scroll to position [14891, 0]
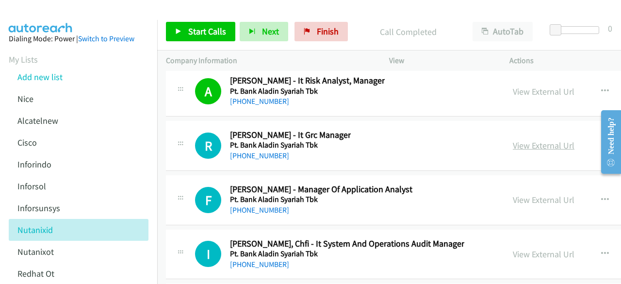
click at [531, 140] on link "View External Url" at bounding box center [543, 145] width 62 height 11
click at [539, 194] on link "View External Url" at bounding box center [543, 199] width 62 height 11
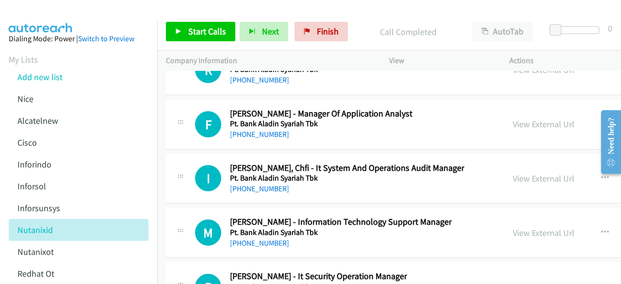
scroll to position [14968, 0]
click at [540, 172] on link "View External Url" at bounding box center [543, 177] width 62 height 11
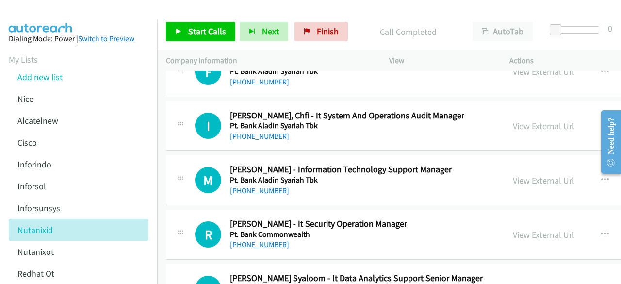
scroll to position [15020, 0]
click at [537, 174] on link "View External Url" at bounding box center [543, 179] width 62 height 11
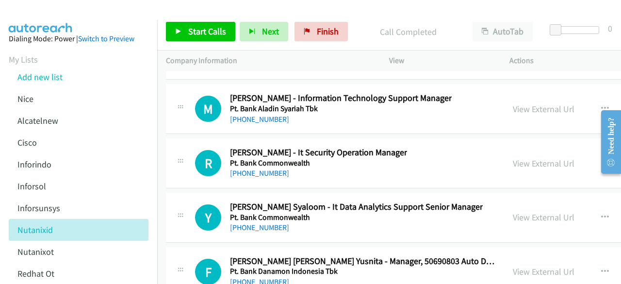
scroll to position [15092, 0]
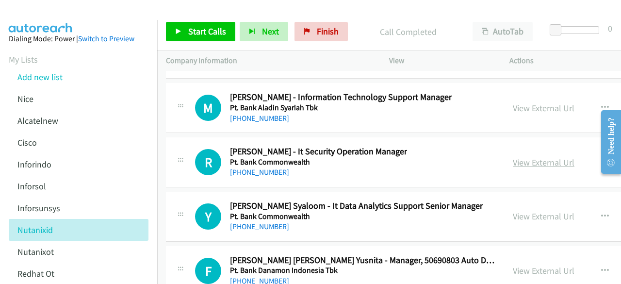
click at [537, 157] on link "View External Url" at bounding box center [543, 162] width 62 height 11
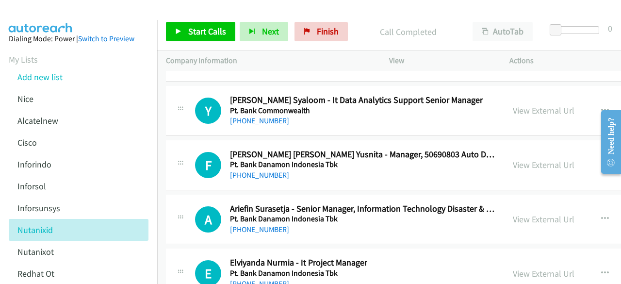
scroll to position [15203, 0]
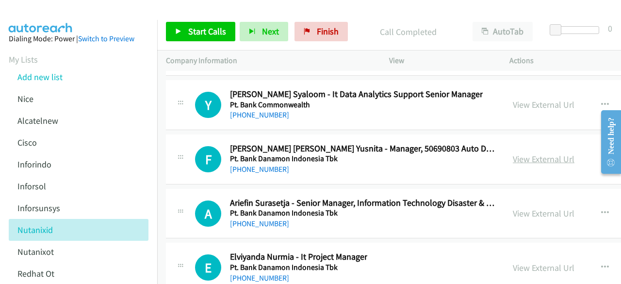
click at [546, 153] on link "View External Url" at bounding box center [543, 158] width 62 height 11
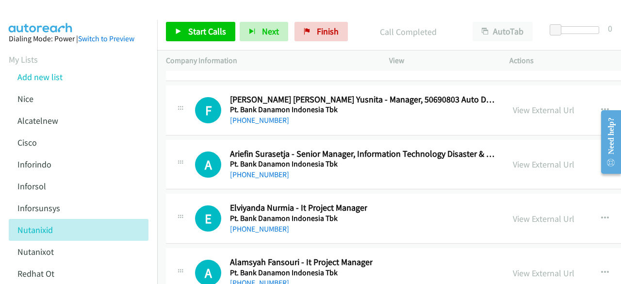
scroll to position [15253, 0]
click at [557, 158] on link "View External Url" at bounding box center [543, 163] width 62 height 11
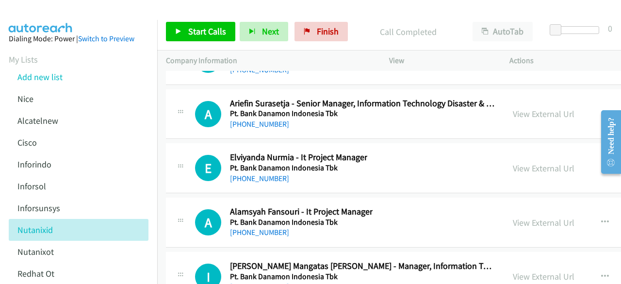
scroll to position [15303, 0]
click at [518, 151] on div "View External Url View External Url Schedule/Manage Callback Start Calls Here R…" at bounding box center [593, 167] width 178 height 32
click at [523, 162] on link "View External Url" at bounding box center [543, 167] width 62 height 11
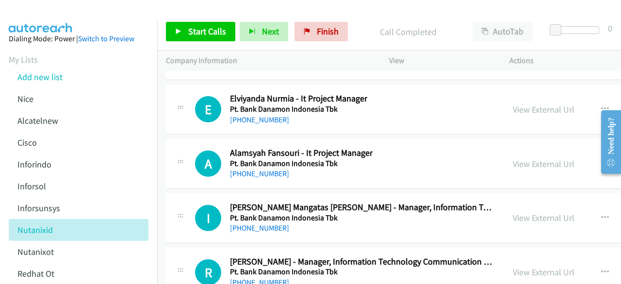
scroll to position [15366, 0]
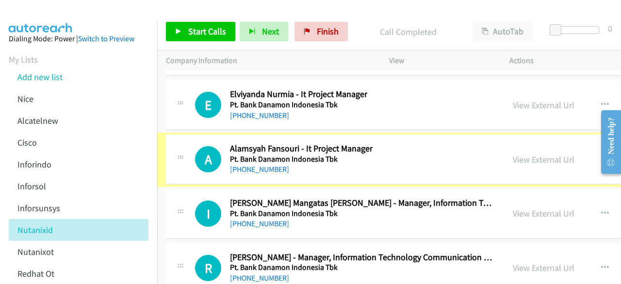
click at [534, 154] on link "View External Url" at bounding box center [543, 159] width 62 height 11
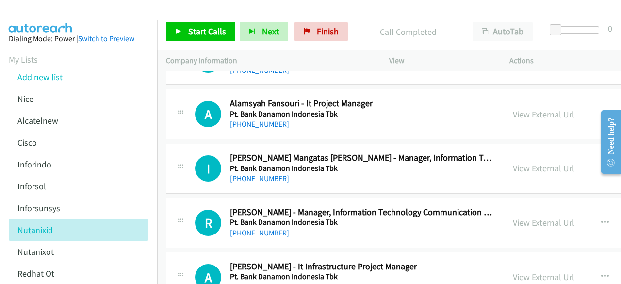
scroll to position [15411, 0]
click at [535, 162] on link "View External Url" at bounding box center [543, 167] width 62 height 11
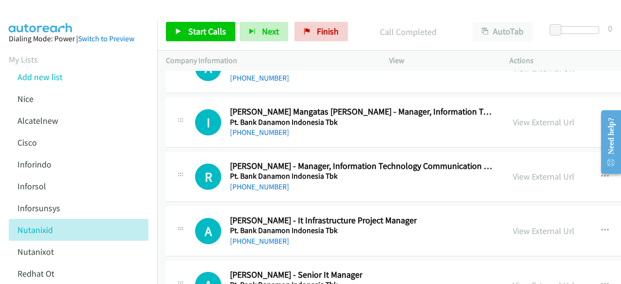
scroll to position [15460, 0]
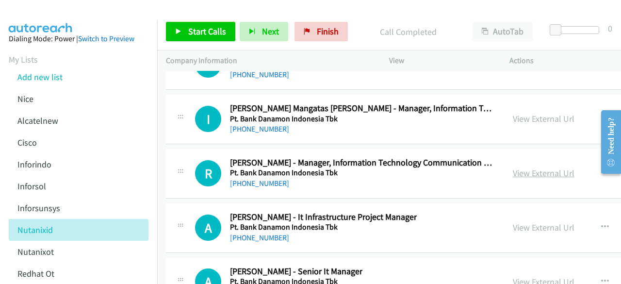
click at [524, 167] on link "View External Url" at bounding box center [543, 172] width 62 height 11
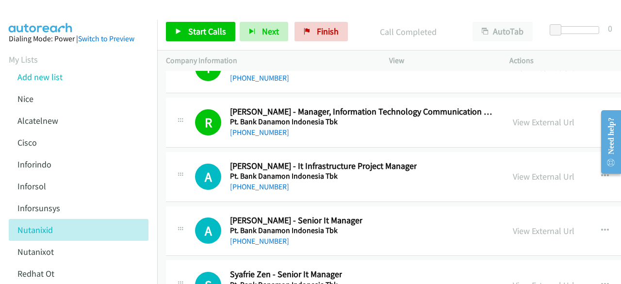
scroll to position [15512, 0]
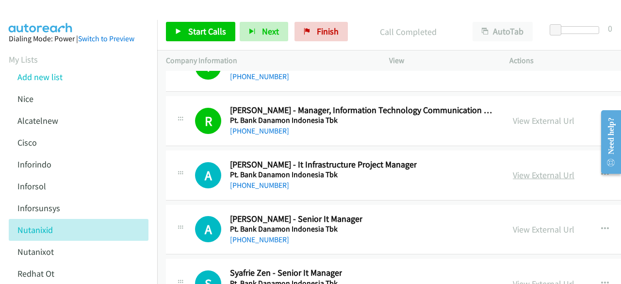
click at [539, 169] on link "View External Url" at bounding box center [543, 174] width 62 height 11
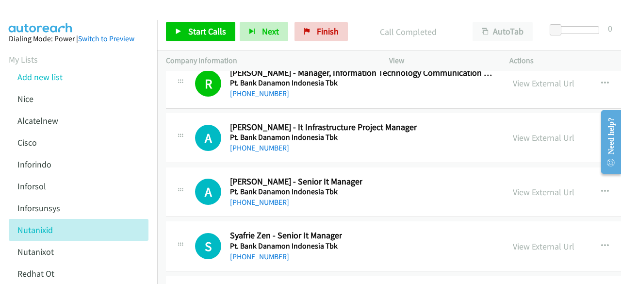
scroll to position [15557, 0]
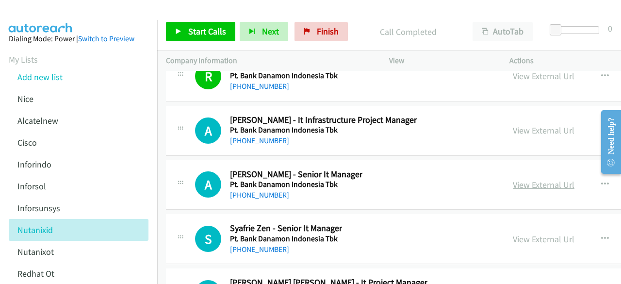
click at [530, 179] on link "View External Url" at bounding box center [543, 184] width 62 height 11
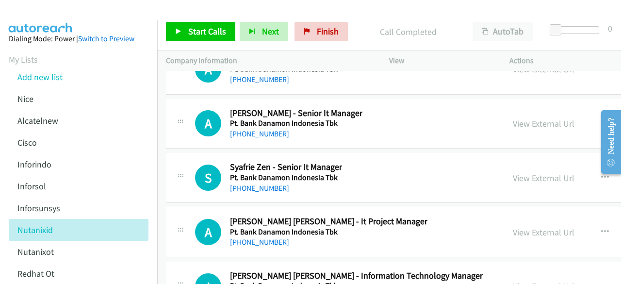
scroll to position [15627, 0]
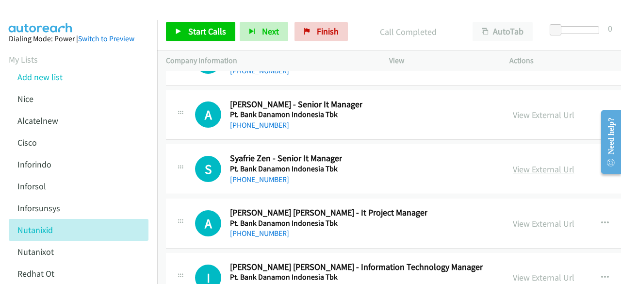
click at [531, 163] on link "View External Url" at bounding box center [543, 168] width 62 height 11
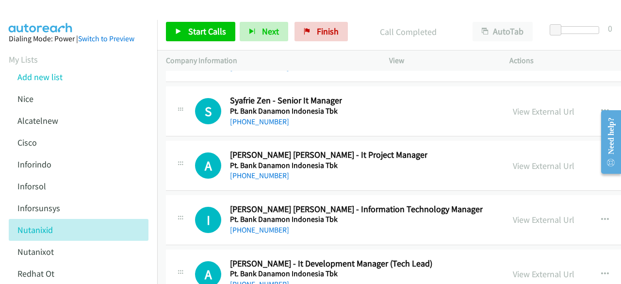
scroll to position [15691, 0]
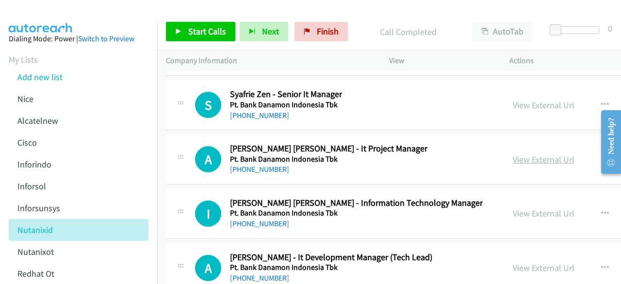
click at [533, 154] on link "View External Url" at bounding box center [543, 159] width 62 height 11
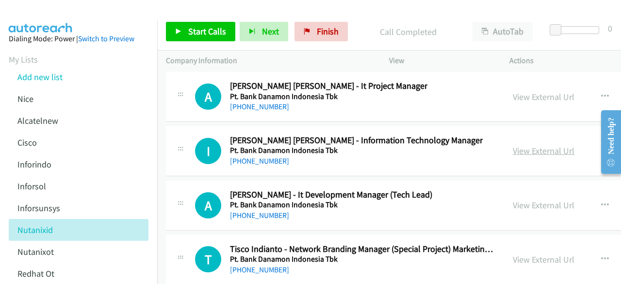
click at [529, 145] on link "View External Url" at bounding box center [543, 150] width 62 height 11
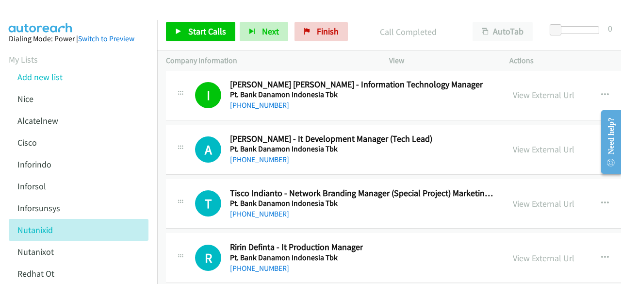
scroll to position [15816, 0]
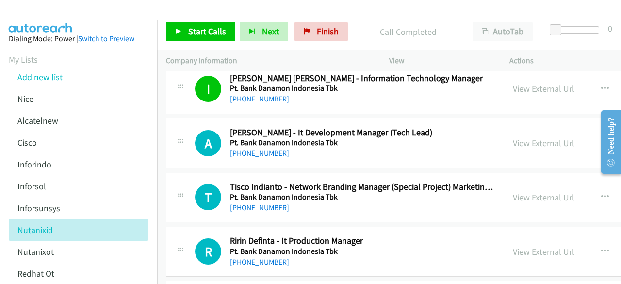
click at [532, 137] on link "View External Url" at bounding box center [543, 142] width 62 height 11
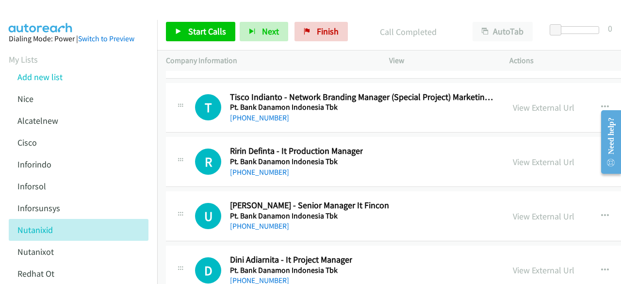
scroll to position [15906, 0]
click at [539, 156] on link "View External Url" at bounding box center [543, 161] width 62 height 11
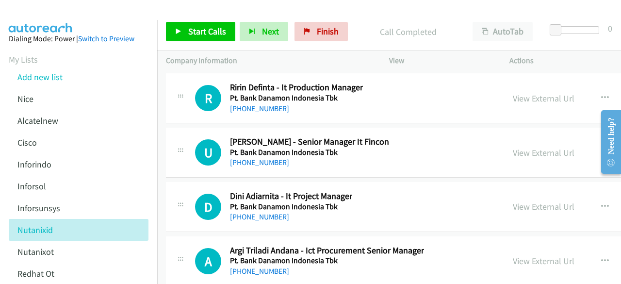
scroll to position [15970, 0]
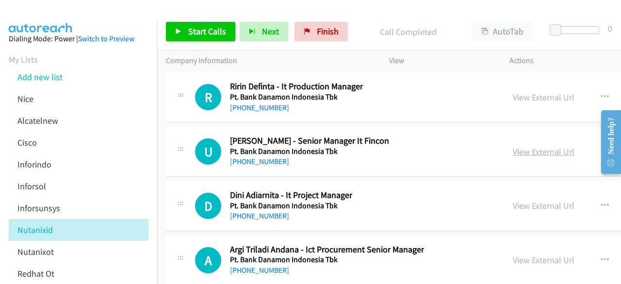
click at [527, 146] on link "View External Url" at bounding box center [543, 151] width 62 height 11
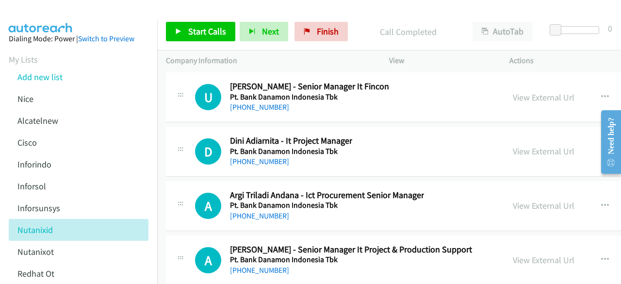
scroll to position [16026, 0]
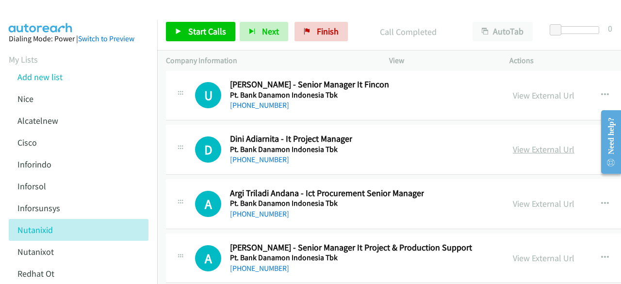
click at [539, 144] on link "View External Url" at bounding box center [543, 149] width 62 height 11
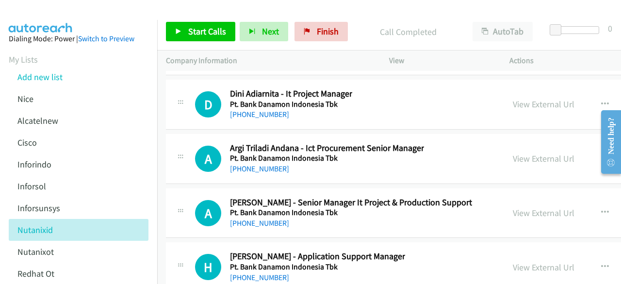
scroll to position [16072, 0]
click at [542, 152] on link "View External Url" at bounding box center [543, 157] width 62 height 11
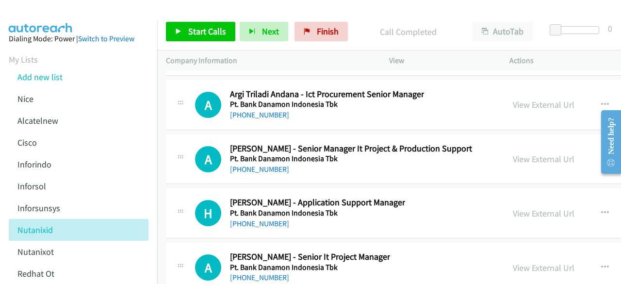
scroll to position [16128, 0]
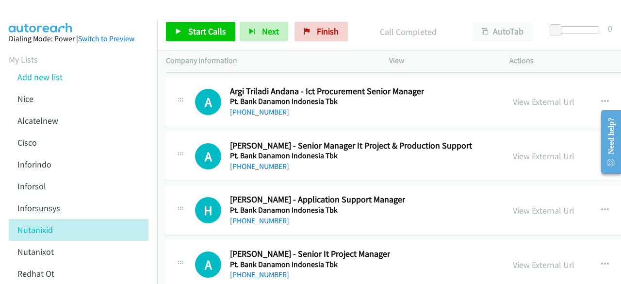
click at [531, 150] on link "View External Url" at bounding box center [543, 155] width 62 height 11
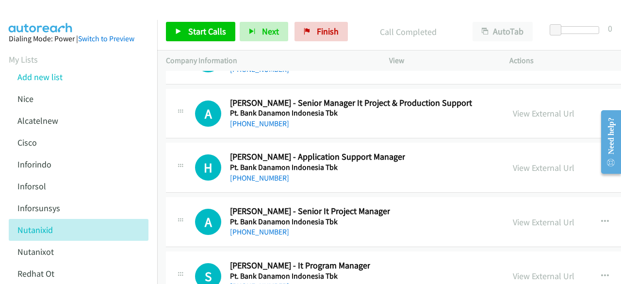
scroll to position [16177, 0]
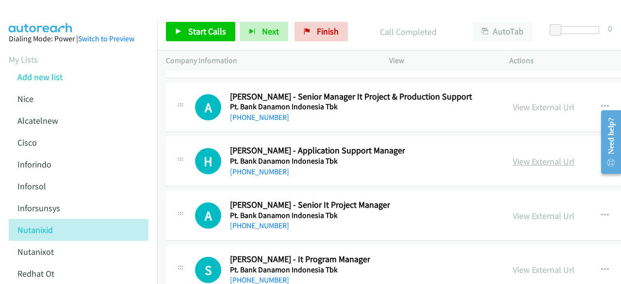
click at [531, 156] on link "View External Url" at bounding box center [543, 161] width 62 height 11
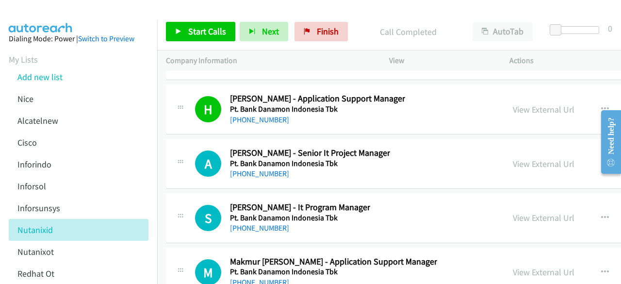
scroll to position [16229, 0]
click at [560, 158] on link "View External Url" at bounding box center [543, 163] width 62 height 11
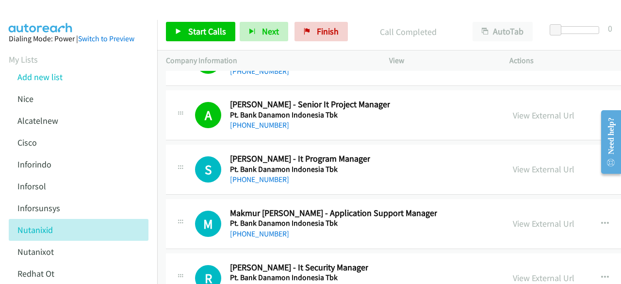
scroll to position [16278, 0]
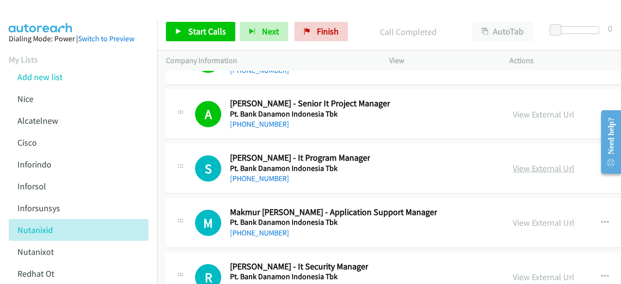
click at [554, 162] on link "View External Url" at bounding box center [543, 167] width 62 height 11
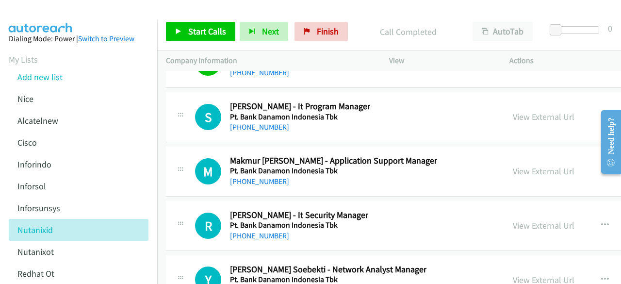
click at [529, 165] on link "View External Url" at bounding box center [543, 170] width 62 height 11
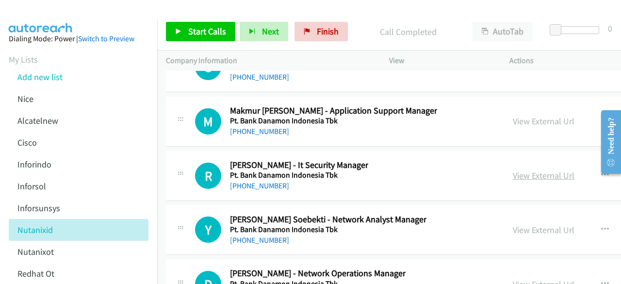
click at [536, 170] on link "View External Url" at bounding box center [543, 175] width 62 height 11
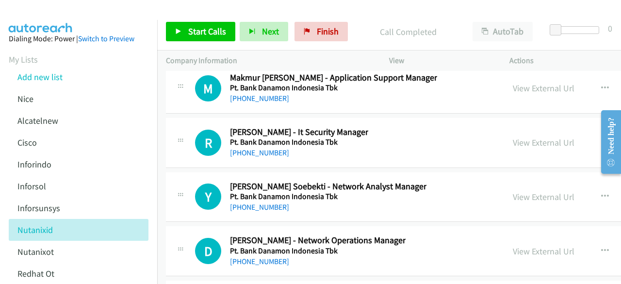
scroll to position [16426, 0]
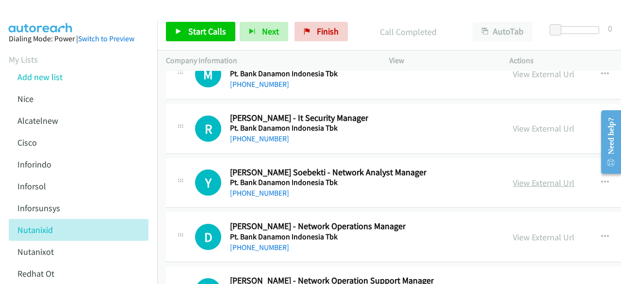
click at [533, 177] on link "View External Url" at bounding box center [543, 182] width 62 height 11
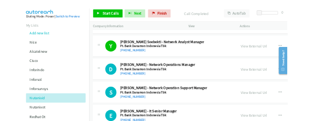
scroll to position [16501, 0]
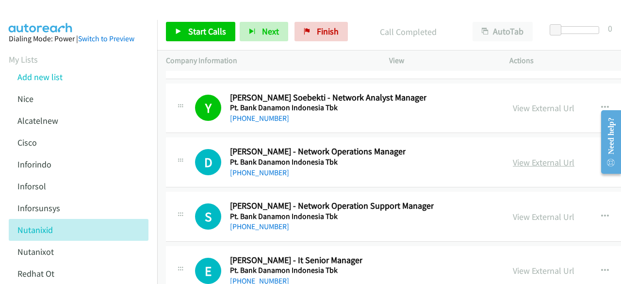
click at [539, 157] on link "View External Url" at bounding box center [543, 162] width 62 height 11
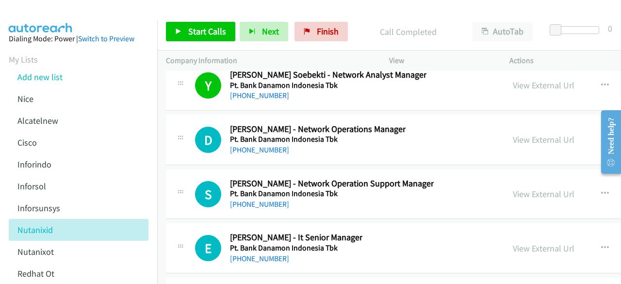
scroll to position [16560, 0]
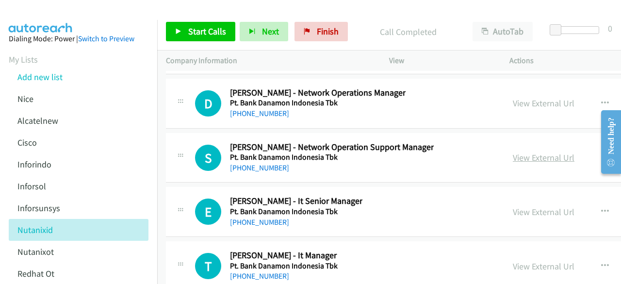
click at [548, 152] on link "View External Url" at bounding box center [543, 157] width 62 height 11
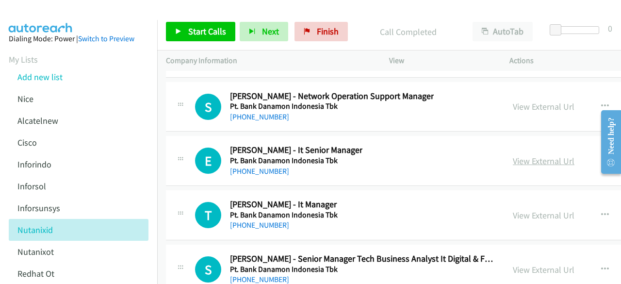
scroll to position [16611, 0]
click at [536, 155] on link "View External Url" at bounding box center [543, 160] width 62 height 11
click at [537, 198] on div "View External Url View External Url Schedule/Manage Callback Start Calls Here R…" at bounding box center [593, 214] width 178 height 32
click at [540, 209] on link "View External Url" at bounding box center [543, 214] width 62 height 11
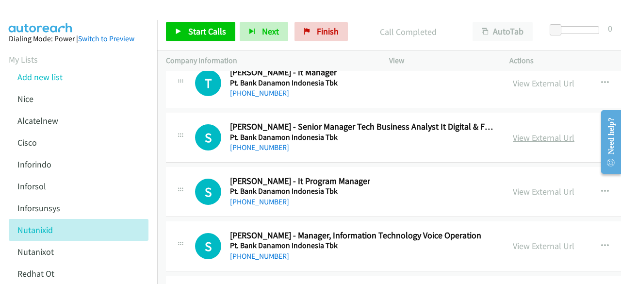
scroll to position [16745, 0]
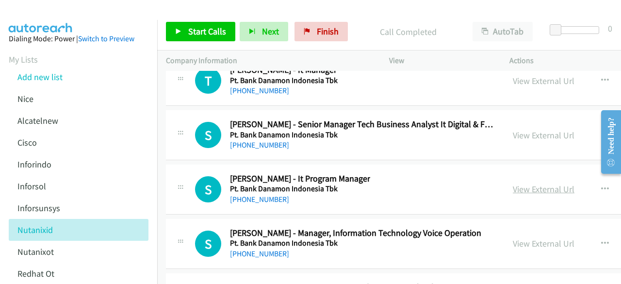
click at [539, 183] on link "View External Url" at bounding box center [543, 188] width 62 height 11
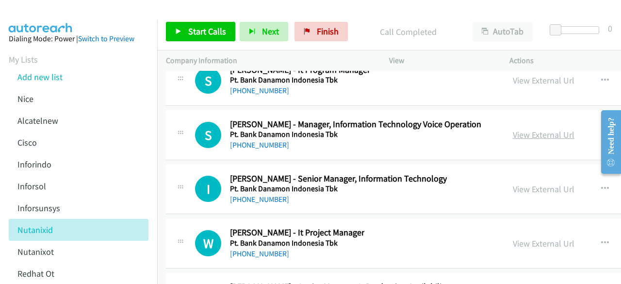
scroll to position [16858, 0]
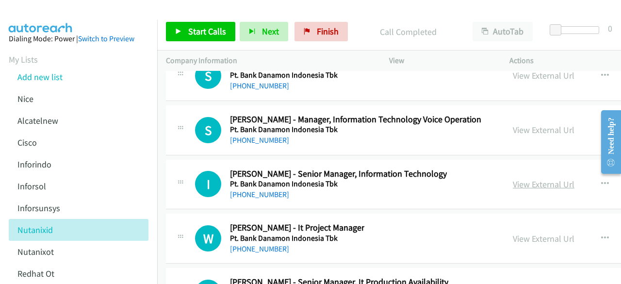
click at [539, 178] on link "View External Url" at bounding box center [543, 183] width 62 height 11
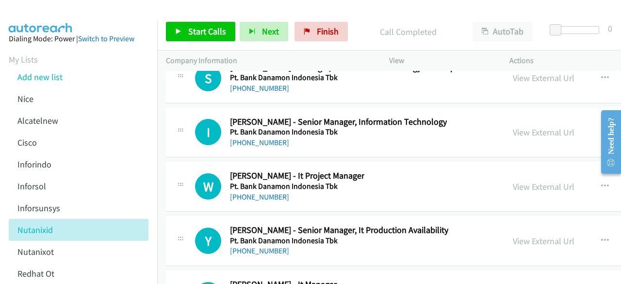
scroll to position [16911, 0]
click at [563, 180] on link "View External Url" at bounding box center [543, 185] width 62 height 11
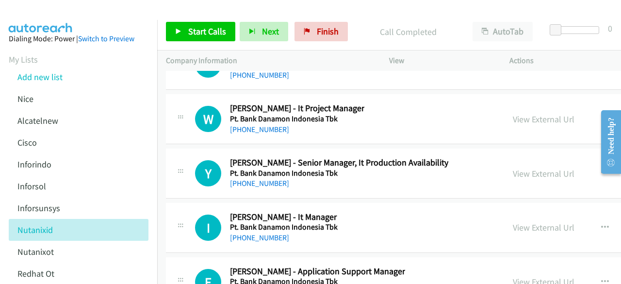
scroll to position [16979, 0]
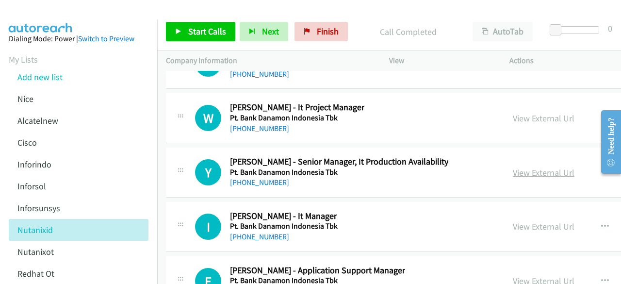
click at [522, 167] on link "View External Url" at bounding box center [543, 172] width 62 height 11
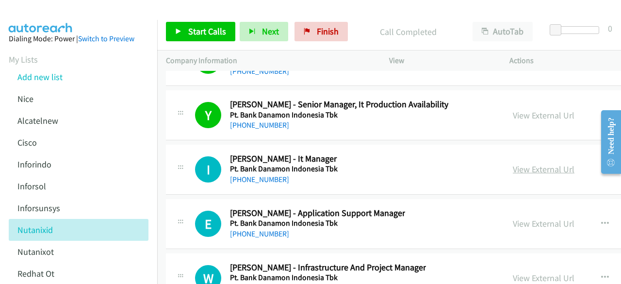
click at [549, 163] on link "View External Url" at bounding box center [543, 168] width 62 height 11
